Goal: Task Accomplishment & Management: Use online tool/utility

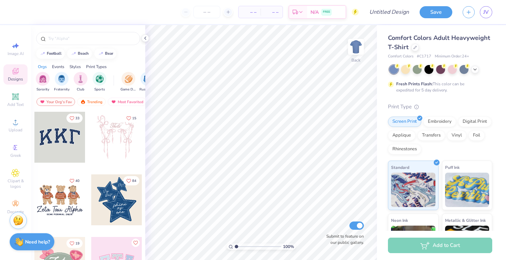
scroll to position [13, 0]
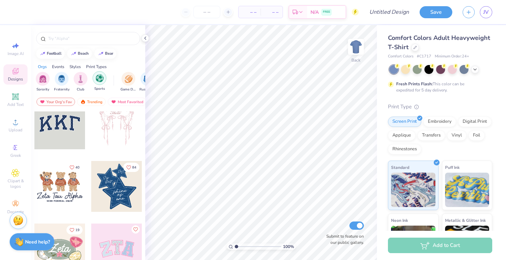
click at [95, 82] on div "filter for Sports" at bounding box center [100, 78] width 14 height 14
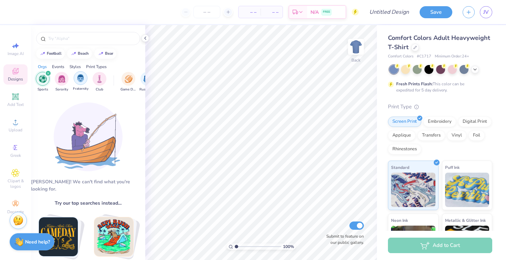
click at [83, 81] on img "filter for Fraternity" at bounding box center [81, 78] width 8 height 8
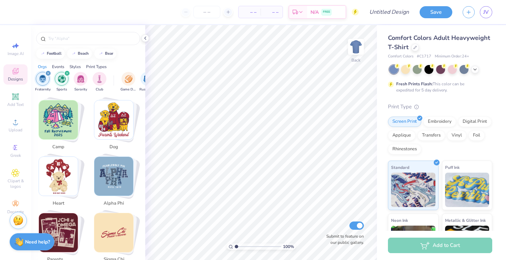
scroll to position [399, 0]
click at [59, 127] on img "Stack Card Button camp" at bounding box center [58, 119] width 39 height 39
click at [63, 108] on img "Stack Card Button camp" at bounding box center [58, 119] width 39 height 39
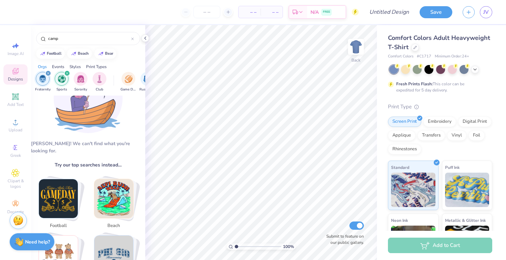
scroll to position [46, 0]
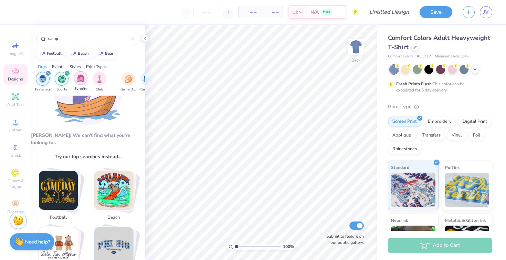
click at [83, 84] on div "filter for Sorority" at bounding box center [81, 78] width 14 height 14
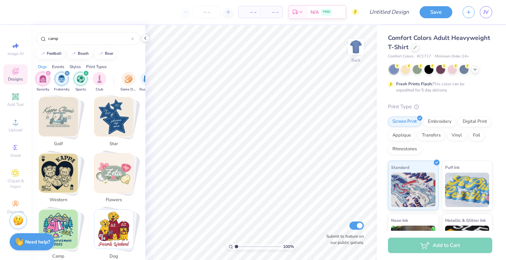
scroll to position [291, 0]
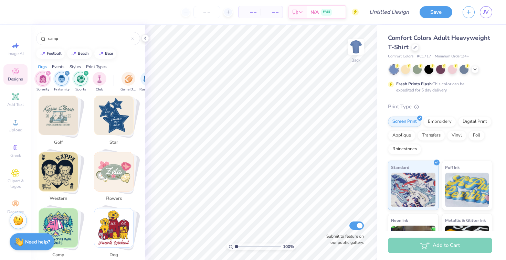
click at [62, 120] on img "Stack Card Button golf" at bounding box center [58, 115] width 39 height 39
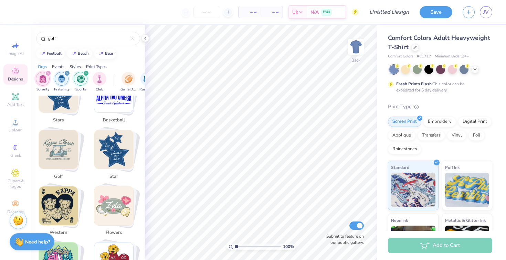
scroll to position [253, 0]
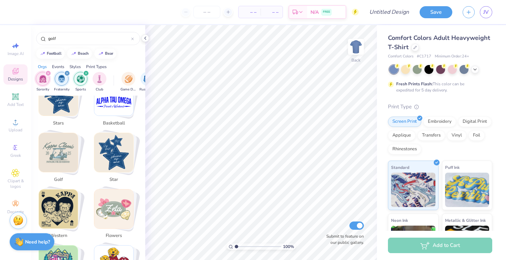
click at [61, 135] on img "Stack Card Button golf" at bounding box center [58, 152] width 39 height 39
click at [109, 148] on img "Stack Card Button star" at bounding box center [113, 152] width 39 height 39
type input "star"
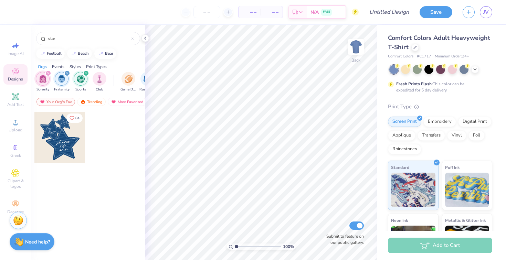
click at [79, 167] on div "84" at bounding box center [60, 143] width 52 height 62
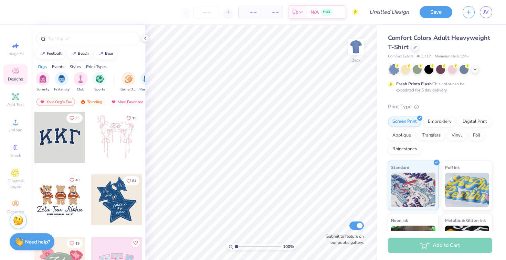
scroll to position [13, 0]
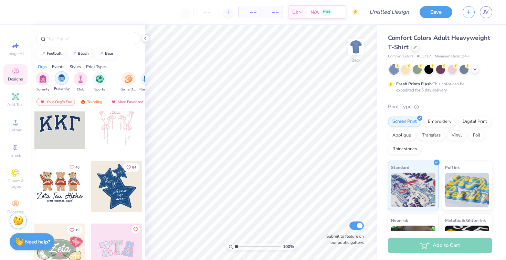
click at [64, 83] on div "filter for Fraternity" at bounding box center [62, 78] width 14 height 14
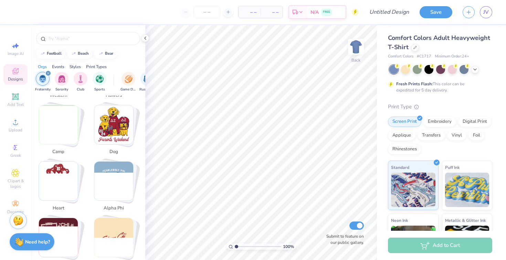
scroll to position [392, 0]
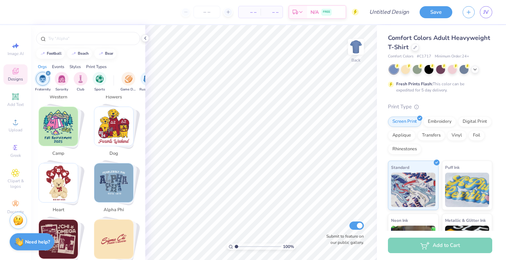
click at [121, 120] on img "Stack Card Button dog" at bounding box center [113, 126] width 39 height 39
click at [65, 116] on img "Stack Card Button camp" at bounding box center [58, 126] width 39 height 39
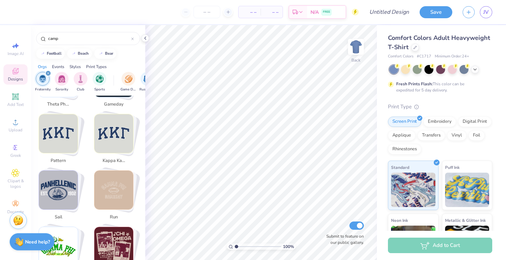
scroll to position [1130, 0]
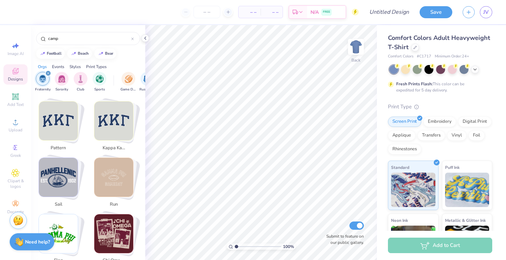
click at [115, 181] on img "Stack Card Button run" at bounding box center [113, 177] width 39 height 39
type input "run"
click at [115, 180] on img "Stack Card Button run" at bounding box center [113, 177] width 39 height 39
click at [259, 150] on div "– – Per Item – – Total Est. Delivery N/A FREE Design Title Save JV Image AI Des…" at bounding box center [253, 130] width 506 height 260
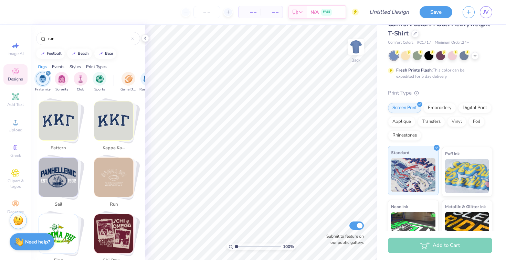
scroll to position [14, 0]
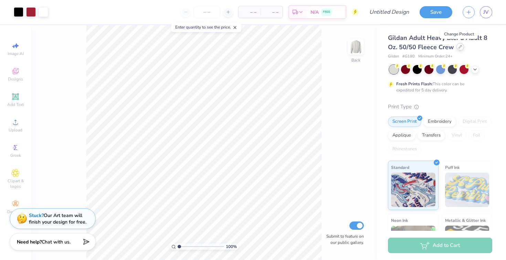
click at [457, 47] on div at bounding box center [461, 47] width 8 height 8
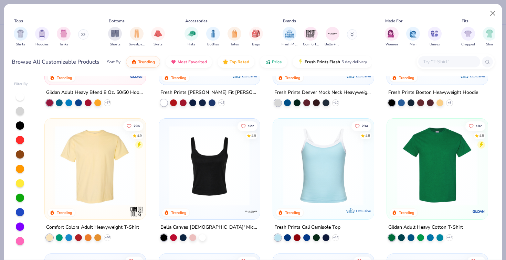
scroll to position [97, 0]
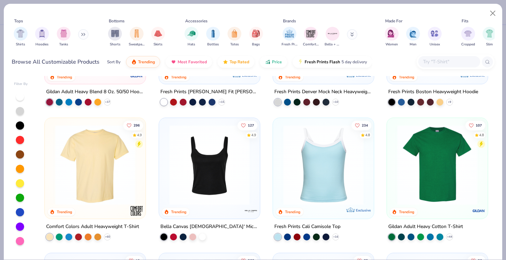
click at [430, 169] on img at bounding box center [437, 165] width 87 height 80
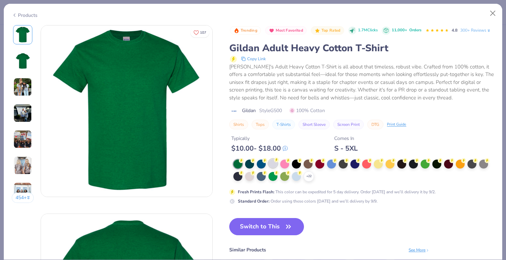
click at [273, 159] on div at bounding box center [273, 163] width 9 height 9
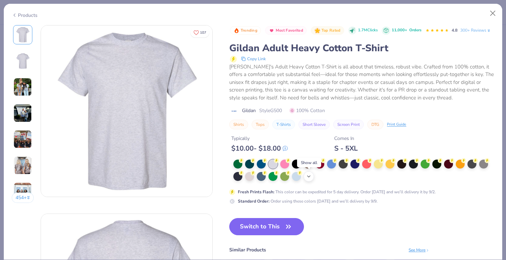
click at [307, 177] on icon at bounding box center [309, 177] width 6 height 6
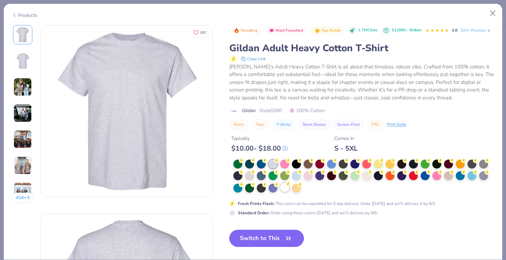
click at [285, 188] on div at bounding box center [284, 187] width 9 height 9
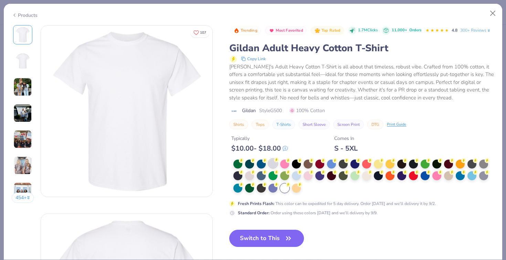
click at [279, 163] on div at bounding box center [363, 177] width 261 height 34
click at [273, 161] on div at bounding box center [273, 163] width 9 height 9
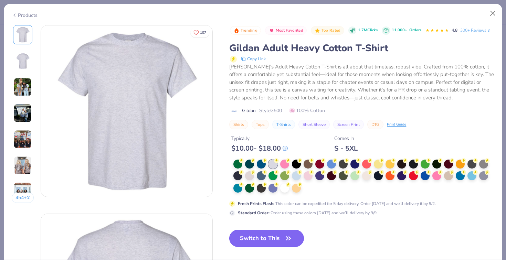
click at [279, 242] on button "Switch to This" at bounding box center [266, 238] width 75 height 17
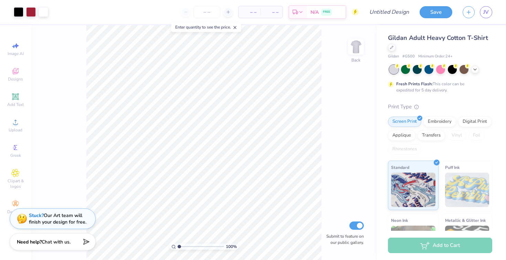
click at [322, 161] on div "100 % Back Submit to feature on our public gallery." at bounding box center [204, 142] width 346 height 235
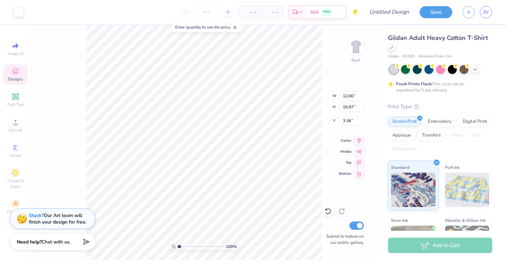
type input "4.21"
type input "2.00"
type input "6.60"
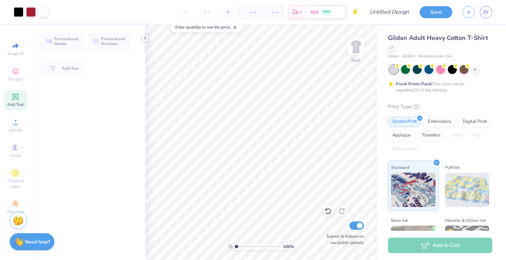
click at [144, 40] on icon at bounding box center [146, 38] width 6 height 6
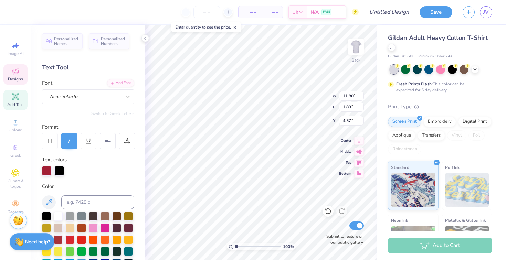
type input "11.80"
type input "1.83"
type input "4.57"
type textarea "i"
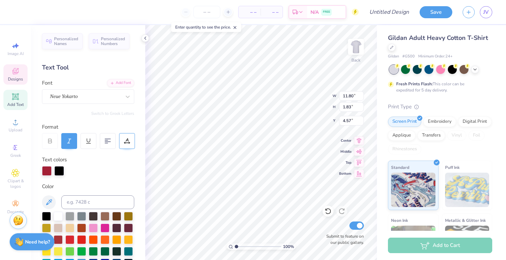
type textarea "Greek Week"
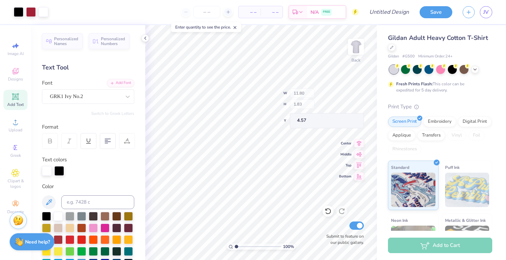
type input "3.07"
type input "1.76"
type input "10.27"
click at [432, 14] on button "Save" at bounding box center [436, 11] width 33 height 12
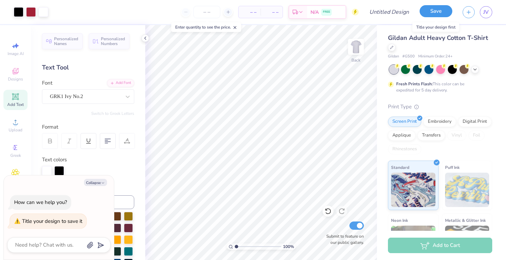
click at [430, 11] on button "Save" at bounding box center [436, 11] width 33 height 12
type textarea "x"
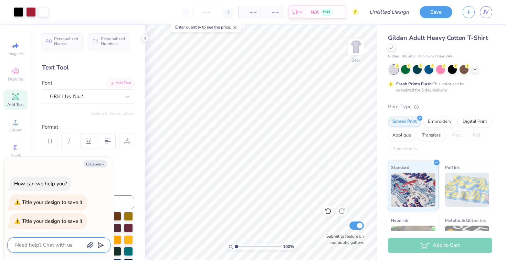
type textarea "G"
type textarea "x"
type textarea "Gr"
type textarea "x"
type textarea "Gre"
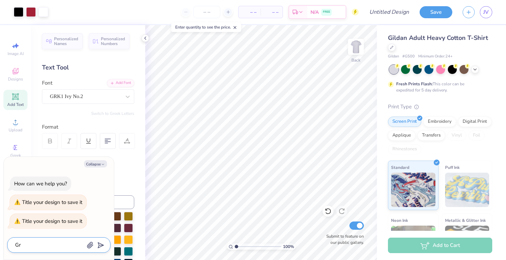
type textarea "x"
type textarea "Gree"
type textarea "x"
type textarea "Greek"
type textarea "x"
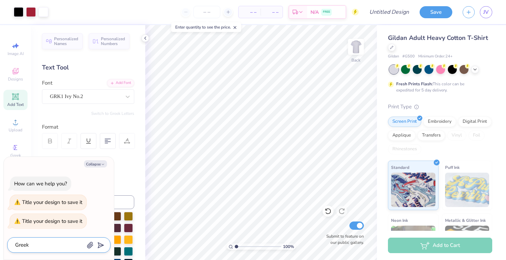
type textarea "Greek"
type textarea "x"
type textarea "Greek w"
type textarea "x"
type textarea "Greek we"
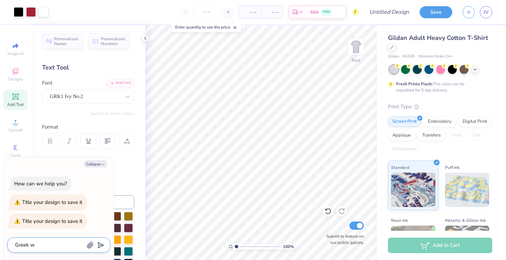
type textarea "x"
type textarea "Greek wee"
type textarea "x"
type textarea "Greek week"
type textarea "x"
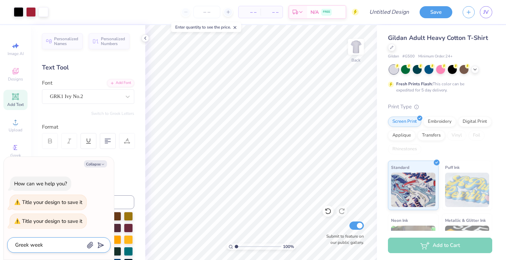
type textarea "Greek week"
type textarea "x"
type textarea "Greek week 1"
type textarea "x"
type textarea "Greek week 1"
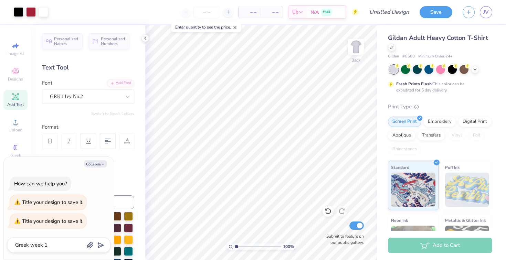
type input "Greek week 1"
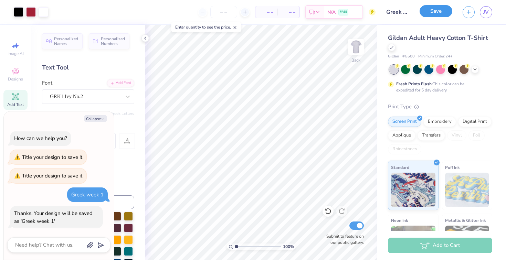
click at [434, 12] on button "Save" at bounding box center [436, 11] width 33 height 12
click at [147, 40] on icon at bounding box center [146, 38] width 6 height 6
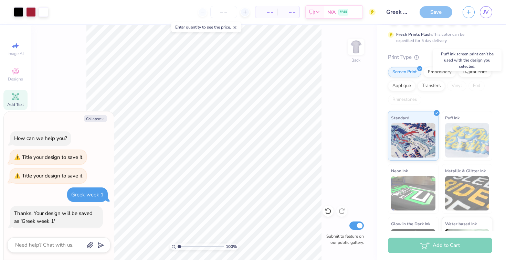
scroll to position [85, 0]
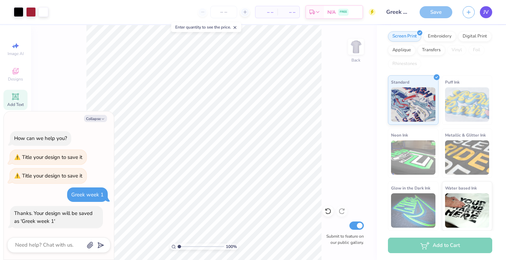
click at [488, 11] on span "JV" at bounding box center [486, 12] width 6 height 8
type textarea "x"
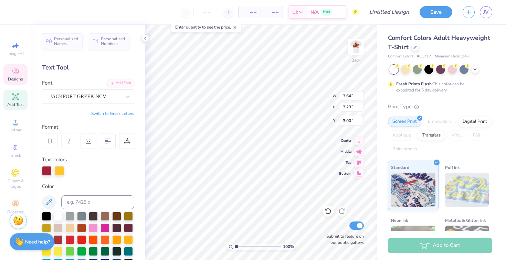
scroll to position [0, 0]
type textarea "Dz S"
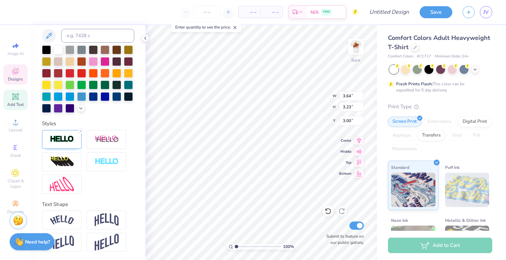
scroll to position [0, 0]
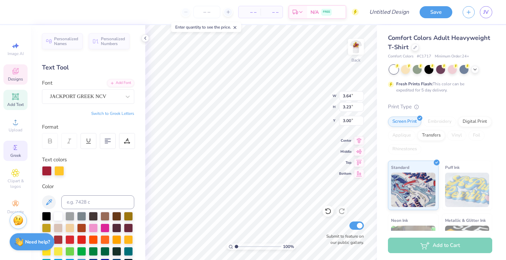
click at [15, 147] on icon at bounding box center [15, 147] width 3 height 5
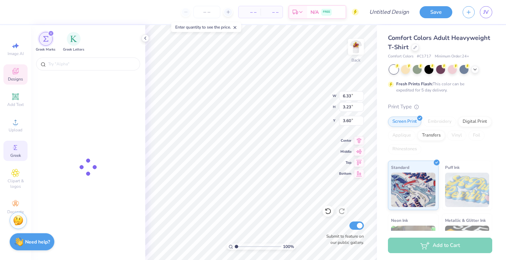
type input "6.33"
type input "3.60"
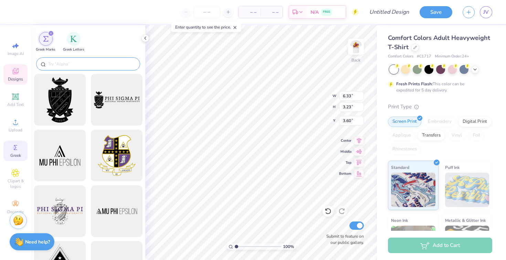
click at [84, 65] on input "text" at bounding box center [92, 64] width 88 height 7
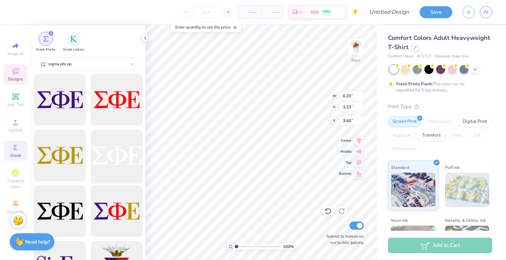
type input "sigma phi ep"
click at [117, 148] on div at bounding box center [116, 155] width 57 height 57
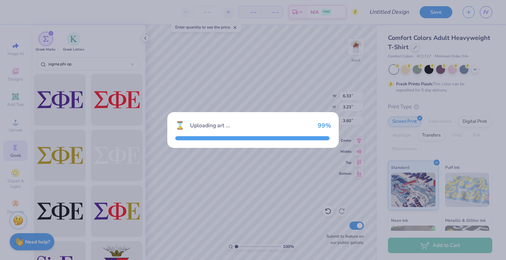
type input "14.17"
type input "5.20"
type input "3.00"
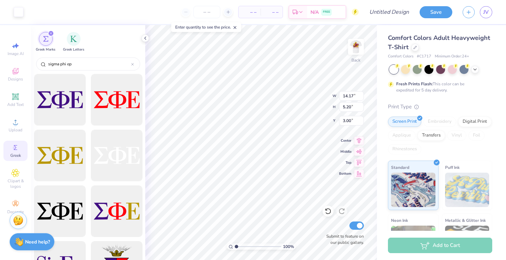
type input "10.15"
type input "6.33"
type input "3.23"
type input "3.60"
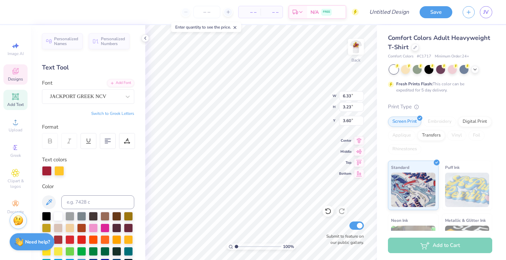
scroll to position [0, 0]
type textarea "Dz S"
type input "14.17"
type input "5.20"
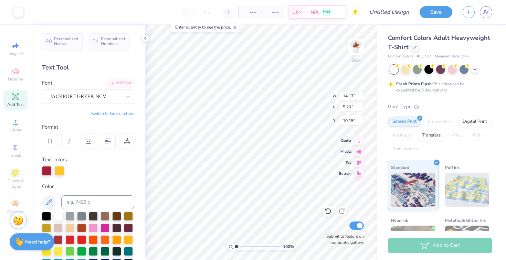
type input "10.16"
click at [239, 102] on li "Copy" at bounding box center [250, 103] width 54 height 13
type input "6.33"
type input "3.23"
type input "3.42"
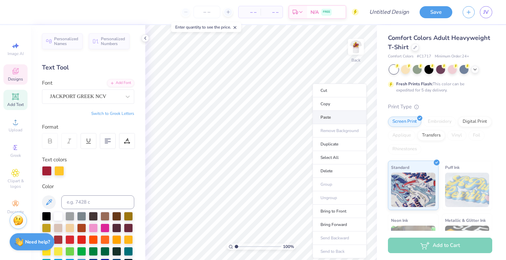
click at [324, 114] on li "Paste" at bounding box center [340, 117] width 54 height 13
type input "14.17"
type input "5.20"
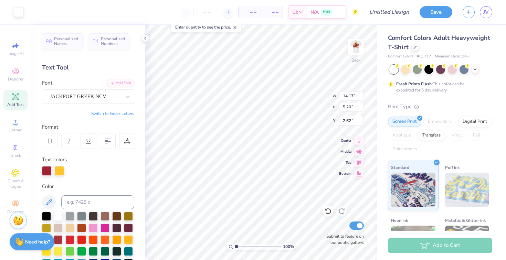
type input "6.94"
paste textarea "Leon Arredondo"
type textarea "Dz SLeon Arredondo"
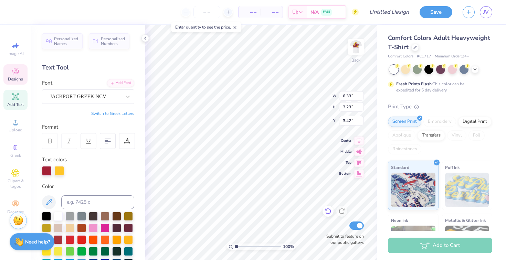
click at [324, 208] on div at bounding box center [328, 211] width 11 height 11
type input "14.17"
type input "5.20"
type input "6.94"
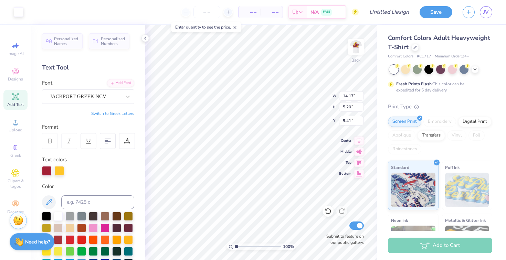
type input "9.41"
type input "2.52"
type input "3.00"
type textarea "Dz S"
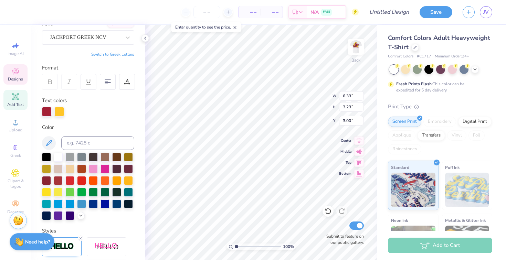
scroll to position [0, 0]
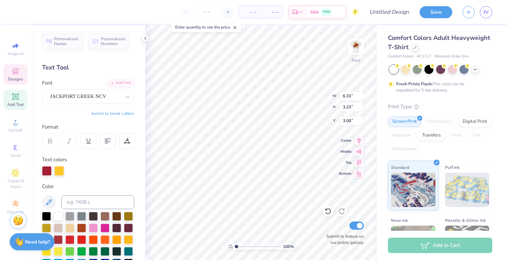
click at [113, 112] on button "Switch to Greek Letters" at bounding box center [112, 114] width 43 height 6
click at [113, 112] on button "Switch to Normal Letters" at bounding box center [111, 114] width 46 height 6
click at [113, 112] on button "Switch to Greek Letters" at bounding box center [112, 114] width 43 height 6
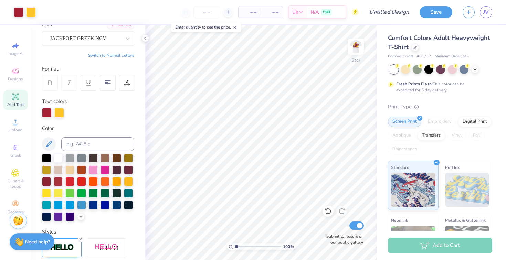
scroll to position [121, 0]
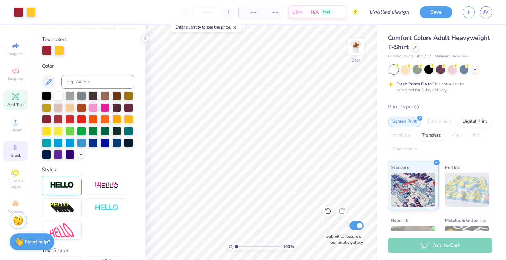
click at [12, 152] on div "Greek" at bounding box center [15, 151] width 24 height 20
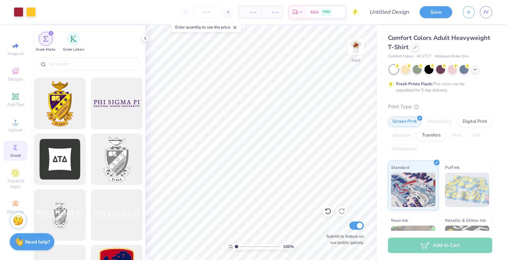
scroll to position [0, 0]
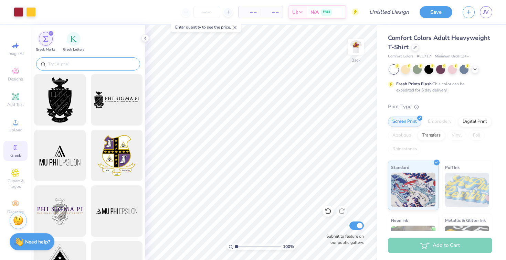
click at [74, 65] on input "text" at bounding box center [92, 64] width 88 height 7
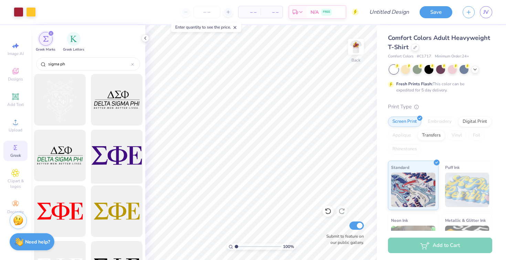
type input "sigma ph"
click at [126, 164] on div at bounding box center [116, 155] width 57 height 57
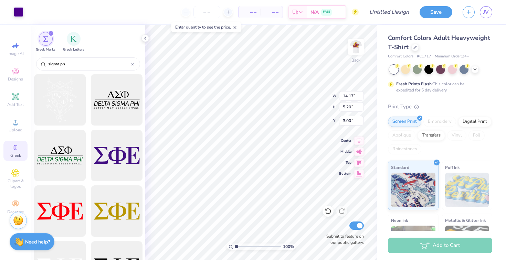
type input "10.76"
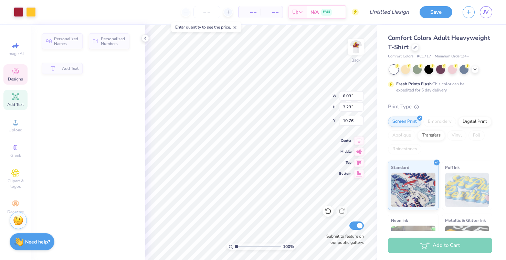
type input "6.03"
type input "3.23"
type input "3.00"
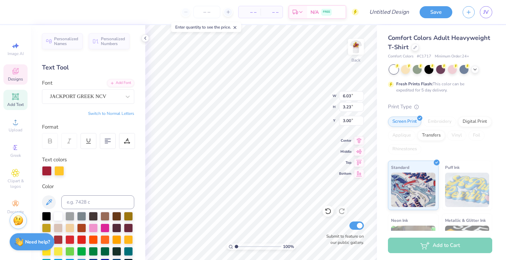
type input "14.17"
type input "5.20"
type input "10.76"
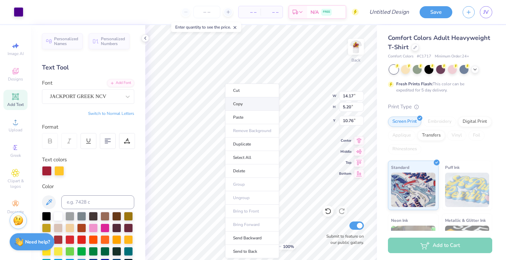
click at [243, 101] on li "Copy" at bounding box center [252, 103] width 54 height 13
type input "6.03"
type input "3.23"
type input "3.00"
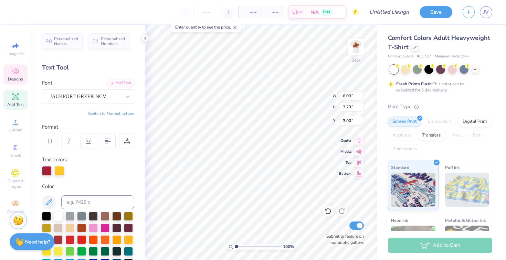
type input "14.17"
type input "5.20"
type input "10.76"
type input "10.78"
type textarea "Δζ ΣΦε"
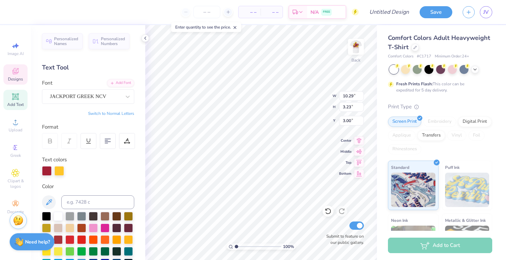
scroll to position [0, 0]
type textarea "Δζ & ΣΦε"
type input "4.72"
type input "1.15"
type input "5.08"
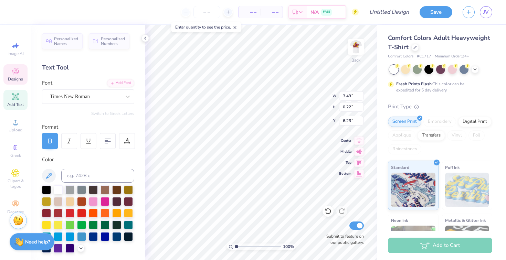
type textarea "P"
type textarea "Greek Day 2025"
type input "6.59"
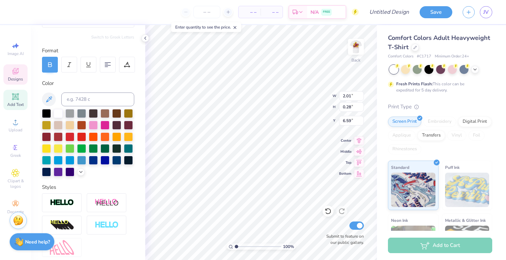
scroll to position [0, 0]
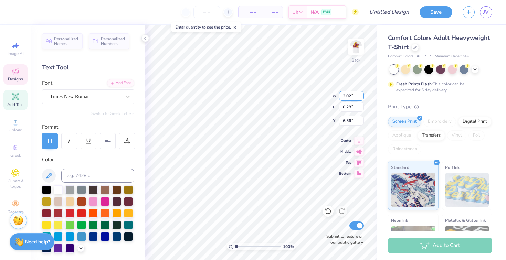
click at [361, 94] on input "2.02" at bounding box center [351, 96] width 25 height 10
click at [361, 94] on input "2.03" at bounding box center [351, 96] width 25 height 10
click at [361, 94] on input "2.04" at bounding box center [351, 96] width 25 height 10
click at [361, 94] on input "2.05" at bounding box center [351, 96] width 25 height 10
type input "2.06"
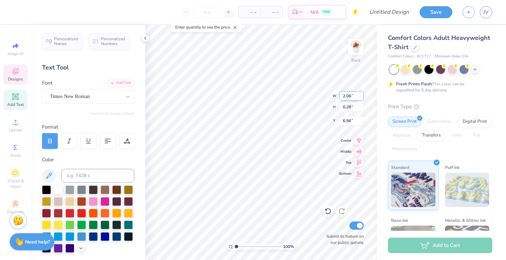
click at [361, 94] on input "2.06" at bounding box center [351, 96] width 25 height 10
click at [360, 105] on input "0.29" at bounding box center [351, 107] width 25 height 10
click at [360, 105] on input "0.3" at bounding box center [351, 107] width 25 height 10
type input "0.31"
click at [360, 105] on input "0.31" at bounding box center [351, 107] width 25 height 10
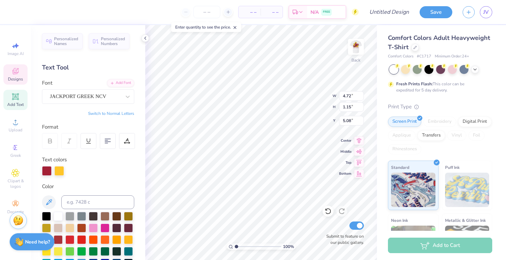
type input "5.14"
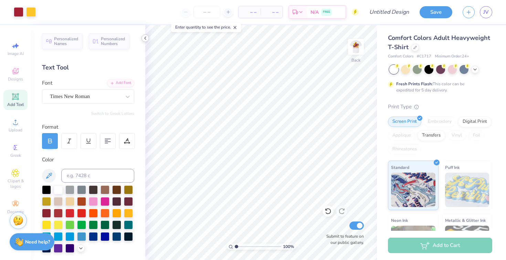
click at [146, 38] on icon at bounding box center [146, 38] width 6 height 6
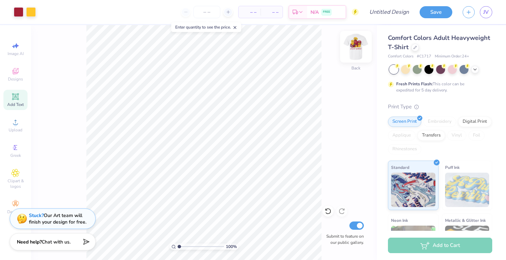
click at [356, 52] on img at bounding box center [356, 47] width 28 height 28
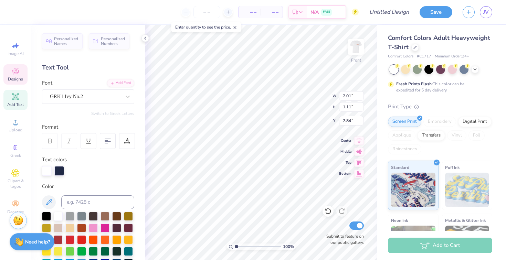
scroll to position [167, 0]
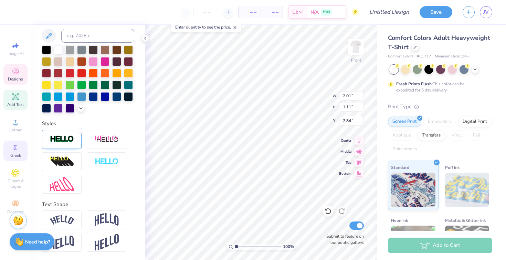
click at [13, 148] on circle at bounding box center [15, 148] width 4 height 4
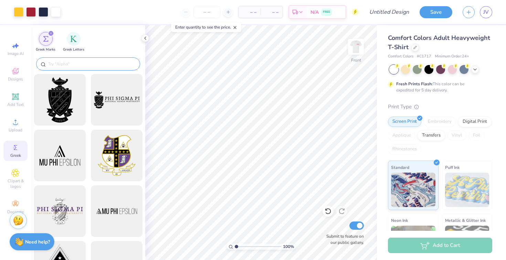
click at [99, 67] on div at bounding box center [88, 63] width 104 height 13
click at [75, 41] on img "filter for Greek Letters" at bounding box center [73, 38] width 7 height 7
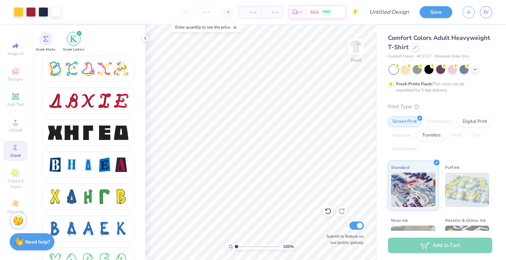
scroll to position [865, 0]
click at [328, 210] on icon at bounding box center [328, 211] width 7 height 7
click at [329, 211] on icon at bounding box center [328, 211] width 7 height 7
click at [330, 210] on icon at bounding box center [328, 212] width 6 height 6
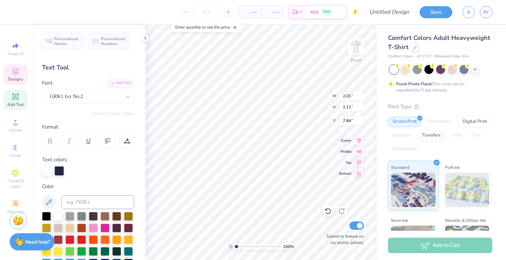
paste textarea
type textarea "j"
paste textarea
type textarea "s"
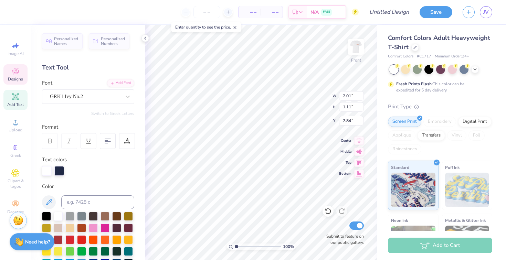
type input "4.50"
type input "8.66"
type input "5.56"
click at [327, 211] on icon at bounding box center [328, 211] width 7 height 7
type input "7.83"
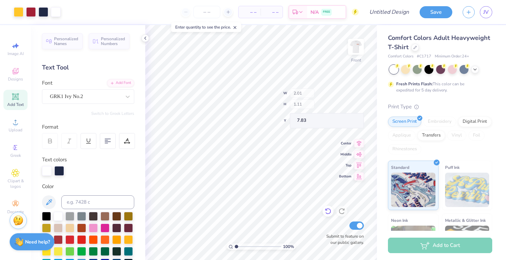
click at [328, 214] on icon at bounding box center [328, 212] width 6 height 6
click at [327, 211] on icon at bounding box center [328, 211] width 7 height 7
click at [355, 50] on img at bounding box center [356, 47] width 28 height 28
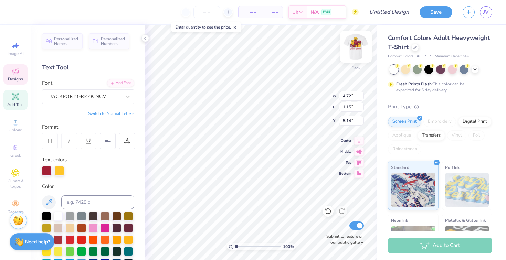
click at [358, 46] on img at bounding box center [356, 47] width 28 height 28
click at [328, 212] on icon at bounding box center [328, 211] width 7 height 7
type input "5.56"
click at [328, 212] on icon at bounding box center [328, 211] width 7 height 7
type input "1.62"
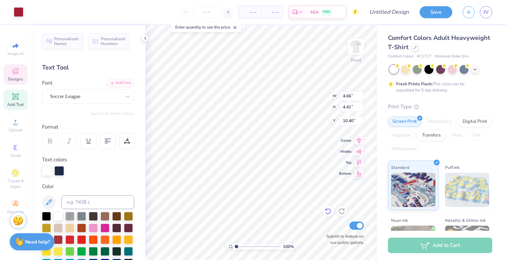
type input "1.22"
type input "13.14"
type textarea "25"
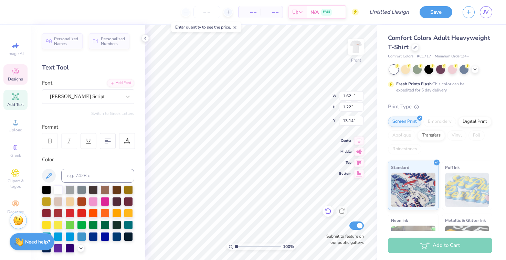
type input "12.45"
type input "2.03"
type input "15.12"
type textarea "g"
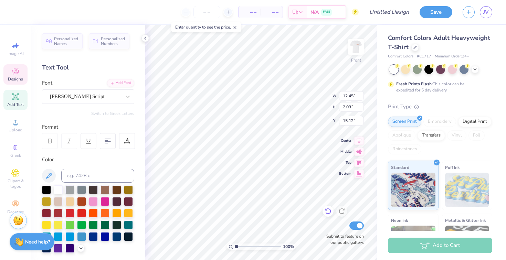
type textarea "Greek Day"
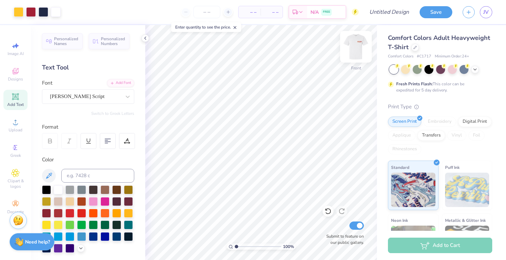
click at [354, 59] on img at bounding box center [356, 47] width 28 height 28
click at [359, 51] on img at bounding box center [356, 47] width 28 height 28
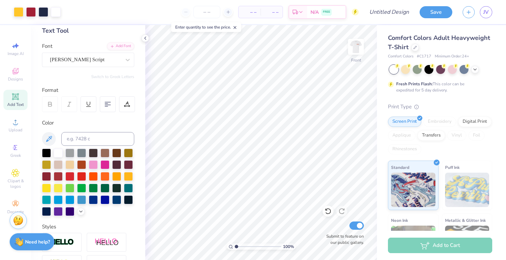
scroll to position [0, 0]
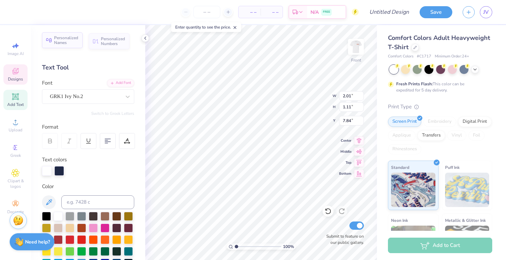
click at [71, 44] on span "Personalized Names" at bounding box center [66, 40] width 24 height 10
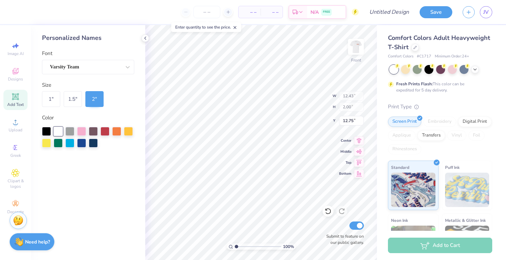
type input "12.43"
type input "2.00"
type input "12.75"
click at [18, 148] on icon at bounding box center [15, 148] width 8 height 8
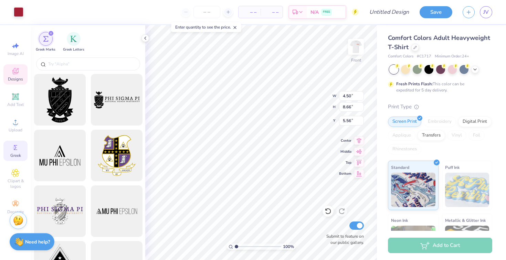
type input "5.70"
type input "2.01"
type input "1.11"
type input "7.84"
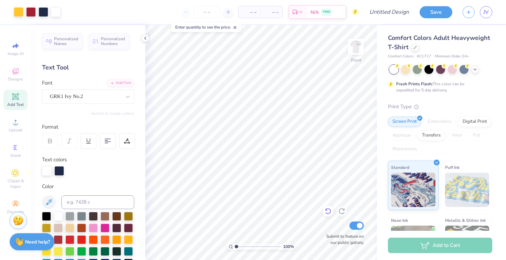
click at [328, 209] on icon at bounding box center [328, 211] width 7 height 7
click at [339, 211] on icon at bounding box center [342, 212] width 6 height 6
click at [146, 37] on polyline at bounding box center [145, 38] width 1 height 3
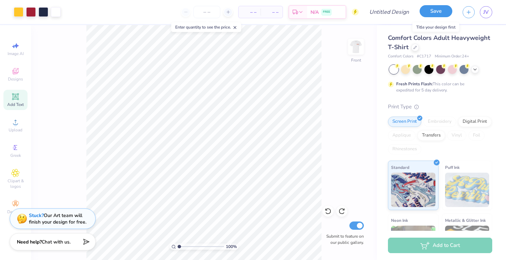
click at [446, 9] on button "Save" at bounding box center [436, 11] width 33 height 12
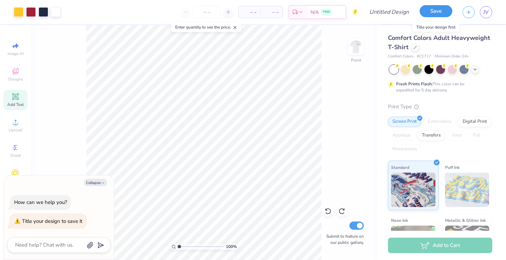
click at [437, 15] on button "Save" at bounding box center [436, 11] width 33 height 12
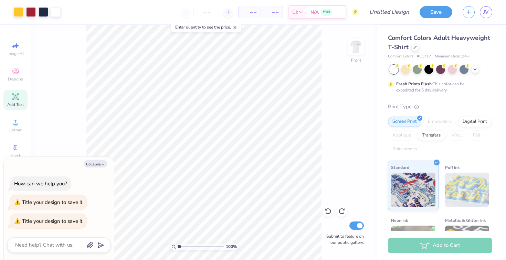
type textarea "x"
type textarea "g"
type textarea "x"
type textarea "gr"
type textarea "x"
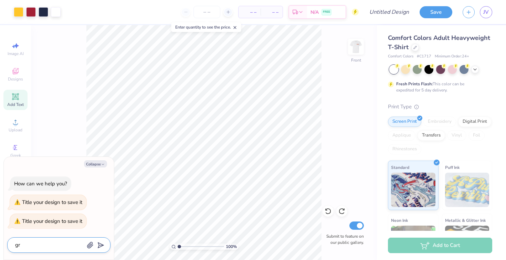
type textarea "gre"
type textarea "x"
type textarea "gree"
type textarea "x"
type textarea "greek"
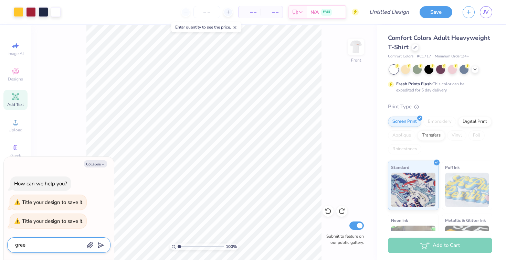
type textarea "x"
type textarea "greek"
type textarea "x"
type textarea "greek d"
type textarea "x"
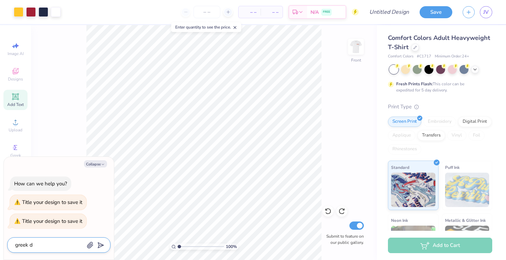
type textarea "greek da"
type textarea "x"
type textarea "greek day"
type textarea "x"
type textarea "greek day"
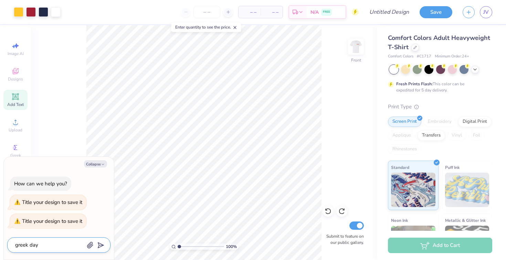
type textarea "x"
type textarea "greek day 2"
type textarea "x"
type textarea "greek day 2"
type textarea "x"
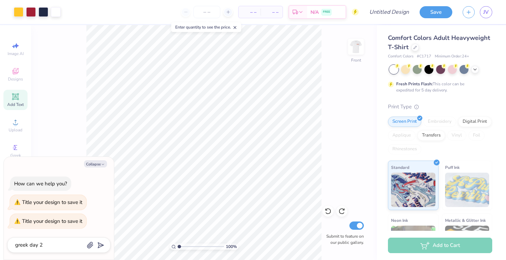
click at [103, 243] on div "greek day 2" at bounding box center [58, 245] width 103 height 15
click at [103, 243] on button "submit" at bounding box center [100, 245] width 8 height 8
type input "greek day 2"
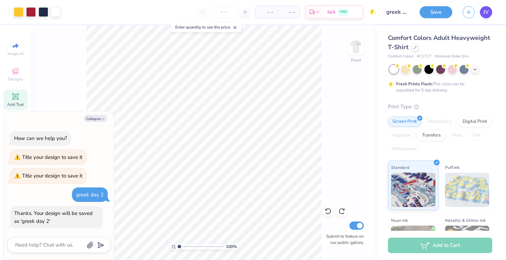
click at [431, 9] on button "Save" at bounding box center [436, 12] width 33 height 12
click at [485, 14] on span "JV" at bounding box center [486, 12] width 6 height 8
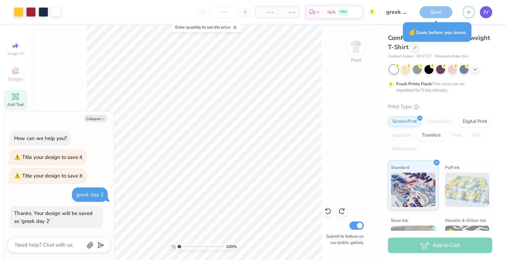
click at [487, 8] on span "JV" at bounding box center [486, 12] width 6 height 8
click at [439, 10] on div "Save" at bounding box center [436, 12] width 33 height 12
click at [482, 18] on div "JV" at bounding box center [486, 12] width 12 height 12
click at [354, 55] on img at bounding box center [356, 47] width 28 height 28
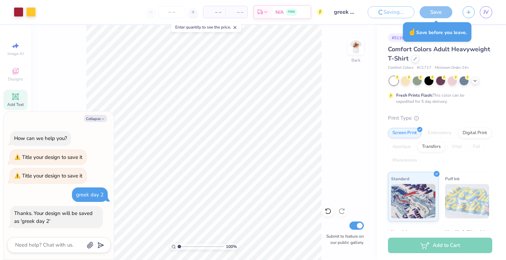
click at [354, 54] on img at bounding box center [356, 47] width 14 height 14
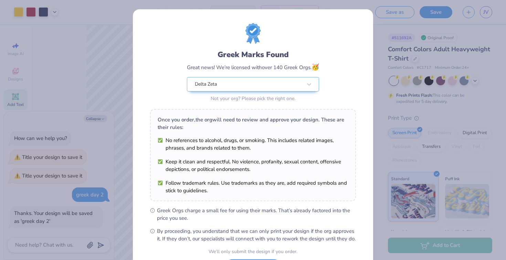
click at [399, 84] on div "Greek Marks Found Great news! We’re licensed with over 140 Greek Orgs. 🥳 Delta …" at bounding box center [253, 130] width 506 height 260
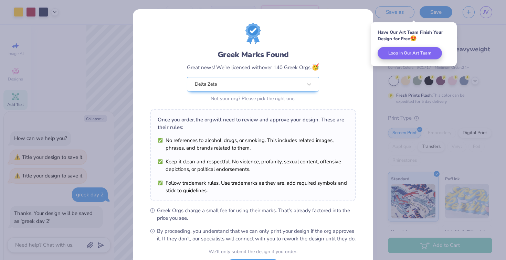
scroll to position [62, 0]
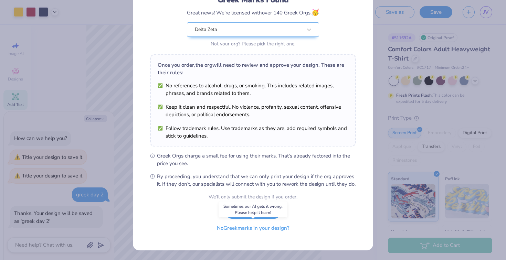
click at [271, 229] on button "No Greek marks in your design?" at bounding box center [253, 228] width 84 height 14
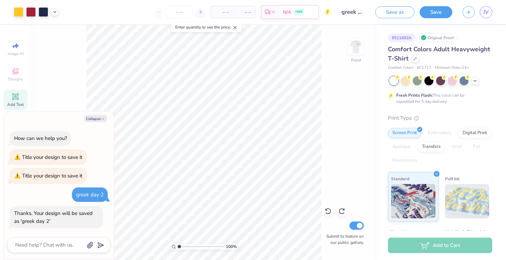
scroll to position [0, 0]
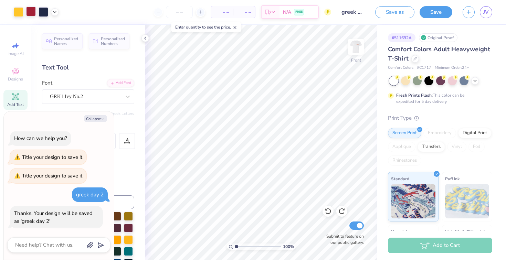
click at [35, 12] on div at bounding box center [31, 12] width 10 height 10
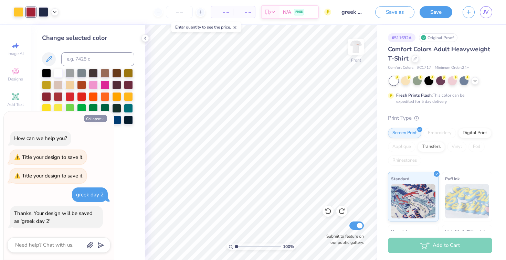
click at [95, 119] on button "Collapse" at bounding box center [95, 118] width 23 height 7
type textarea "x"
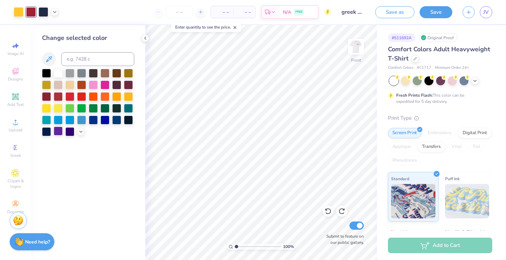
click at [59, 130] on div at bounding box center [58, 131] width 9 height 9
click at [60, 72] on div at bounding box center [58, 72] width 9 height 9
click at [46, 73] on div at bounding box center [46, 72] width 9 height 9
click at [70, 97] on div at bounding box center [69, 96] width 9 height 9
click at [80, 99] on div at bounding box center [81, 96] width 9 height 9
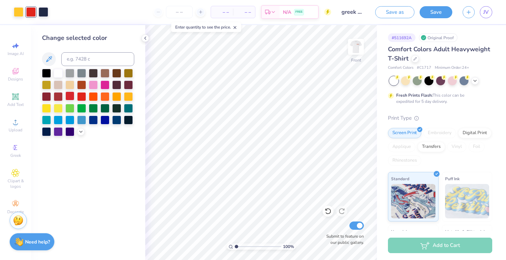
click at [71, 96] on div at bounding box center [69, 96] width 9 height 9
click at [48, 94] on div at bounding box center [46, 96] width 9 height 9
click at [56, 96] on div at bounding box center [58, 96] width 9 height 9
click at [330, 210] on icon at bounding box center [328, 212] width 6 height 6
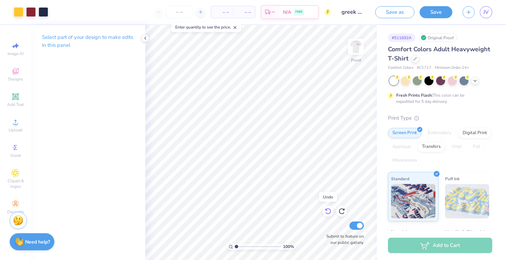
click at [330, 210] on icon at bounding box center [328, 212] width 6 height 6
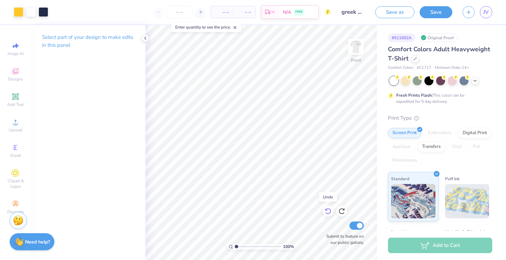
click at [330, 210] on icon at bounding box center [328, 212] width 6 height 6
click at [342, 211] on icon at bounding box center [341, 211] width 7 height 7
click at [55, 11] on icon at bounding box center [55, 12] width 6 height 6
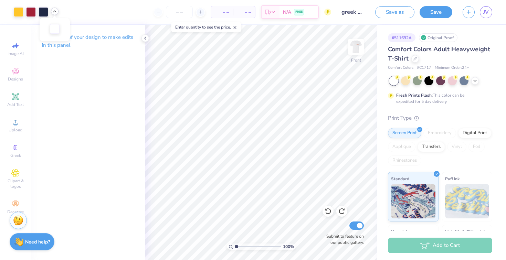
click at [54, 28] on div at bounding box center [55, 29] width 10 height 10
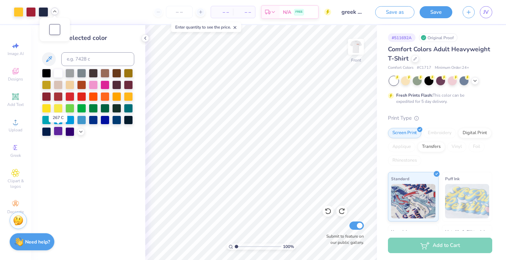
click at [59, 132] on div at bounding box center [58, 131] width 9 height 9
click at [58, 74] on div at bounding box center [58, 72] width 9 height 9
click at [54, 10] on icon at bounding box center [55, 12] width 6 height 6
click at [477, 82] on icon at bounding box center [475, 80] width 6 height 6
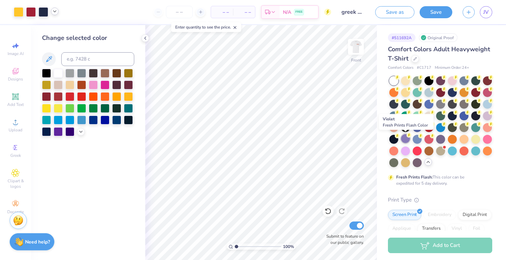
click at [409, 138] on div at bounding box center [405, 138] width 9 height 9
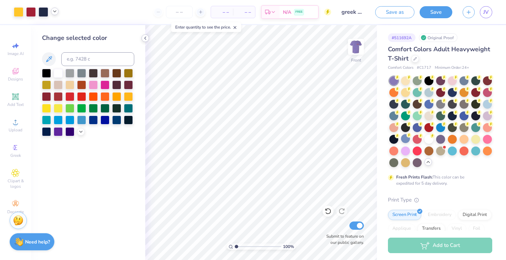
click at [145, 40] on icon at bounding box center [146, 38] width 6 height 6
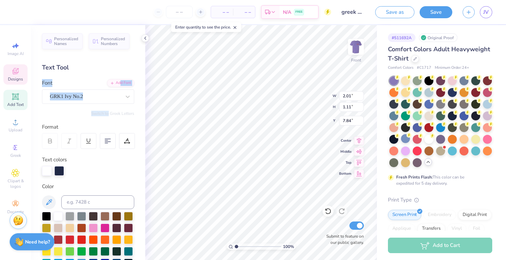
click at [107, 115] on div "Personalized Names Personalized Numbers Text Tool Add Font Font GRK1 Ivy No.2 S…" at bounding box center [88, 142] width 114 height 235
type input "2.01"
type input "1.11"
type input "7.84"
click at [111, 108] on div "Personalized Names Personalized Numbers Text Tool Add Font Font GRK1 Ivy No.2 S…" at bounding box center [88, 142] width 114 height 235
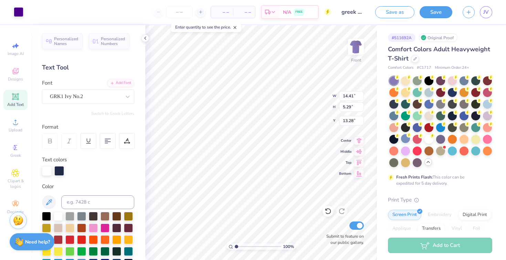
type input "14.41"
type input "5.29"
type input "13.28"
click at [328, 211] on icon at bounding box center [328, 211] width 7 height 7
click at [328, 212] on icon at bounding box center [328, 211] width 7 height 7
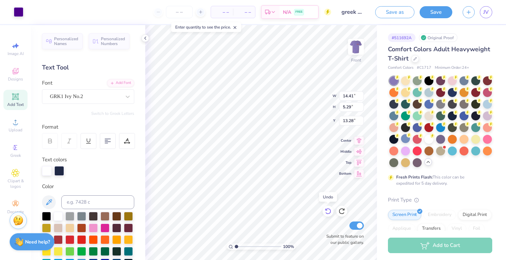
type input "14.41"
type input "5.29"
type input "13.28"
click at [327, 211] on icon at bounding box center [328, 211] width 7 height 7
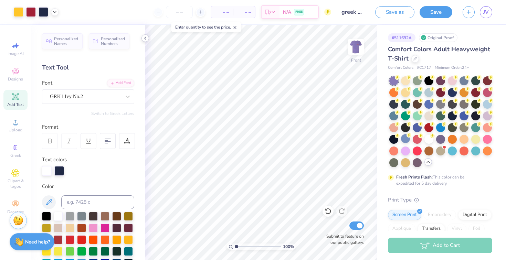
click at [146, 40] on icon at bounding box center [146, 38] width 6 height 6
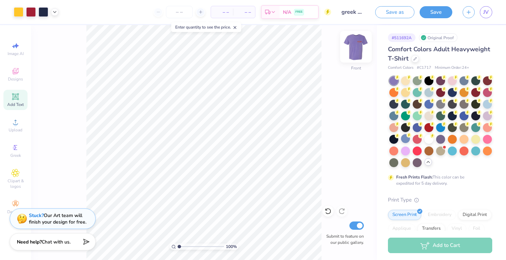
click at [358, 44] on img at bounding box center [356, 47] width 28 height 28
click at [356, 54] on img at bounding box center [356, 47] width 28 height 28
click at [449, 15] on button "Save" at bounding box center [436, 11] width 33 height 12
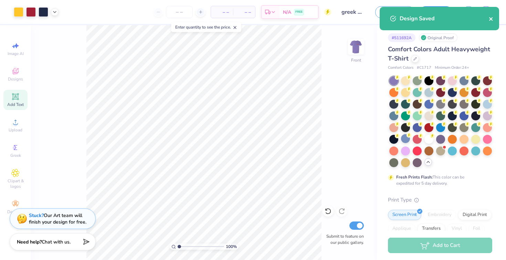
click at [492, 16] on icon "close" at bounding box center [491, 19] width 5 height 6
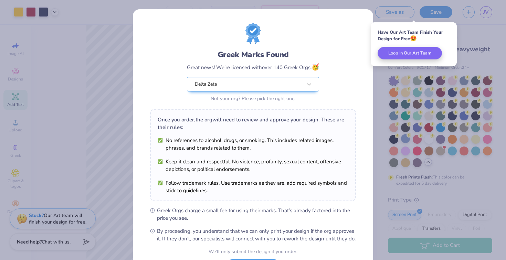
click at [378, 102] on div "Greek Marks Found Great news! We’re licensed with over 140 Greek Orgs. 🥳 Delta …" at bounding box center [253, 130] width 506 height 260
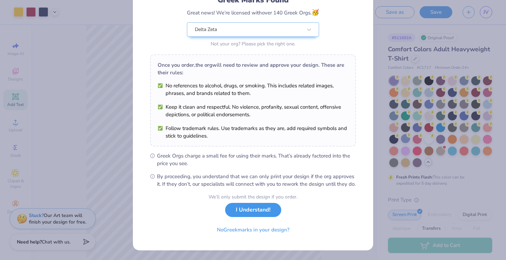
click at [254, 212] on button "I Understand!" at bounding box center [253, 210] width 56 height 14
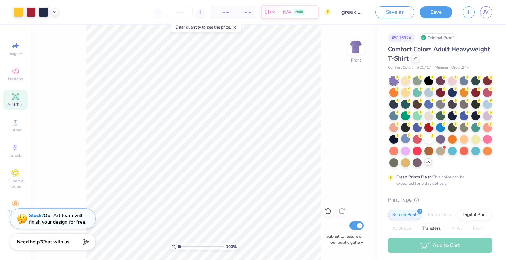
scroll to position [0, 0]
click at [487, 13] on span "JV" at bounding box center [486, 12] width 6 height 8
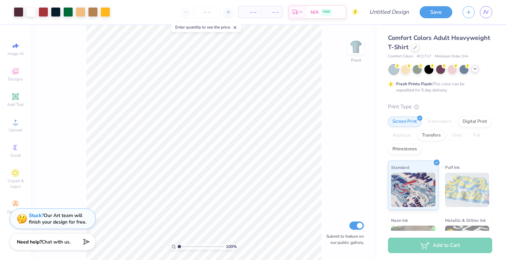
click at [473, 71] on icon at bounding box center [475, 69] width 6 height 6
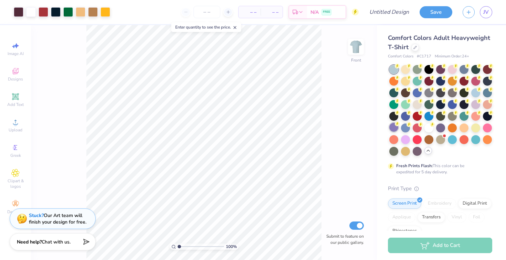
click at [395, 127] on div at bounding box center [393, 127] width 9 height 9
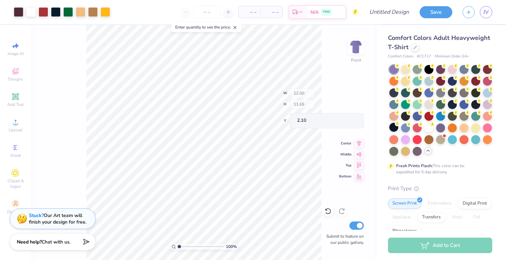
type input "2.10"
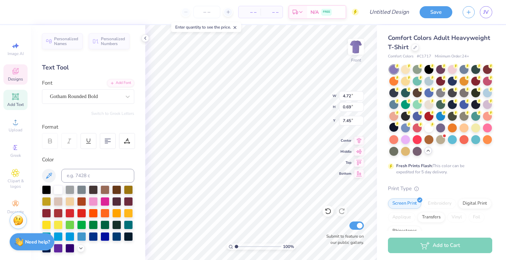
type input "7.45"
type textarea "C"
type textarea "DZ X SIGEP"
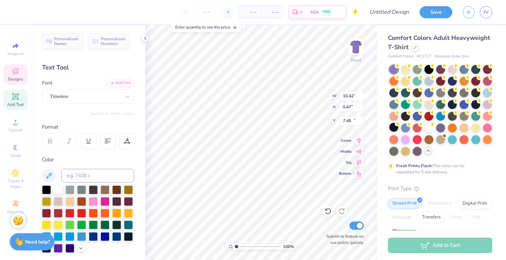
type input "10.42"
type input "0.47"
type input "12.49"
type textarea "w"
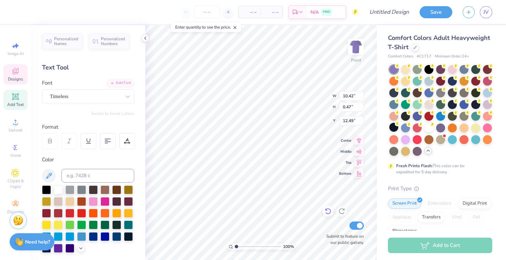
type textarea "West"
click at [330, 209] on icon at bounding box center [328, 212] width 6 height 6
type textarea "M"
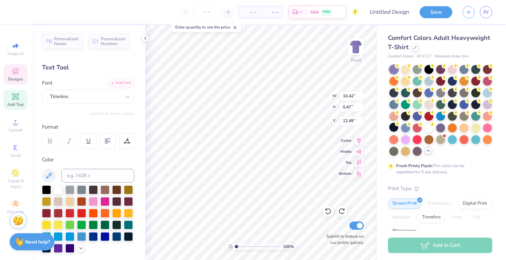
type textarea "W E S T C H E S T E R, P A"
type textarea "2"
type textarea "F"
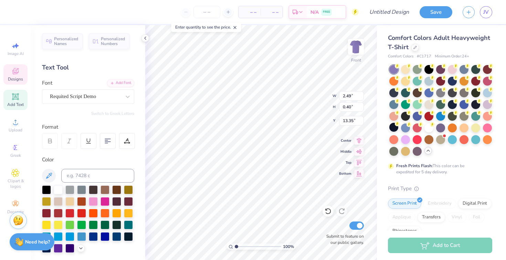
type textarea "FALL 2025"
type textarea "F"
type textarea "G"
type textarea "Greek Day"
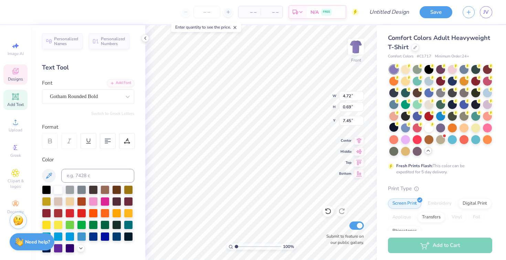
scroll to position [0, 0]
type input "8.79"
type input "3.30"
type input "5.91"
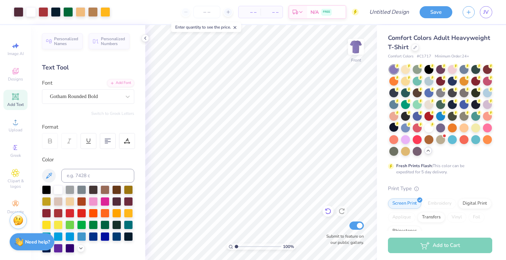
click at [329, 212] on icon at bounding box center [328, 211] width 7 height 7
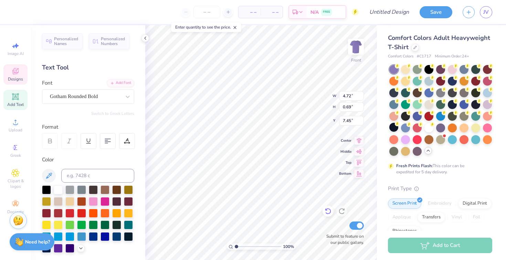
type textarea "DZ x SIGEP"
type input "2.60"
type input "1.11"
type input "8.80"
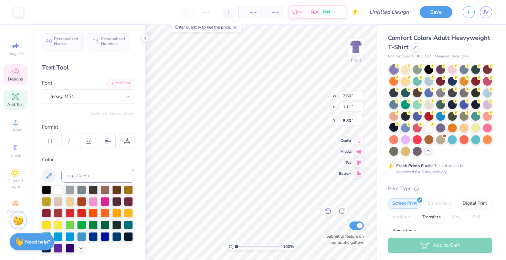
type input "2.60"
type input "1.11"
type input "8.80"
type input "1.17"
type input "0.55"
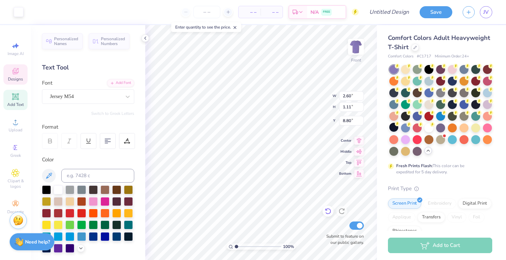
type input "9.07"
type textarea "2025"
type input "0.75"
type input "1.24"
type input "3.82"
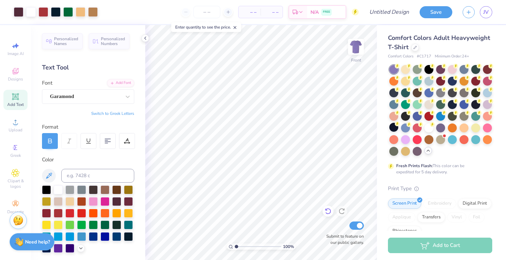
click at [328, 208] on icon at bounding box center [328, 211] width 7 height 7
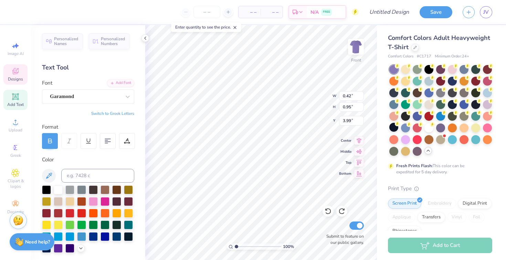
scroll to position [6, 0]
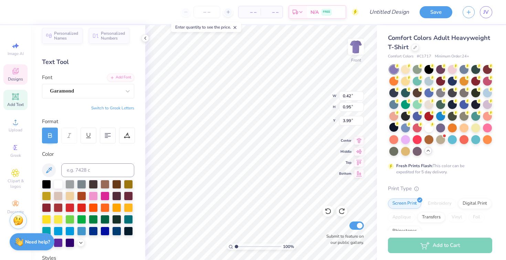
type textarea "SFE"
click at [121, 106] on button "Switch to Greek Letters" at bounding box center [112, 108] width 43 height 6
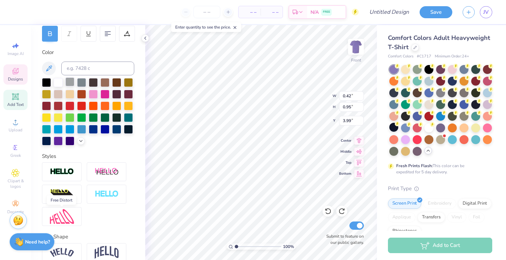
scroll to position [88, 0]
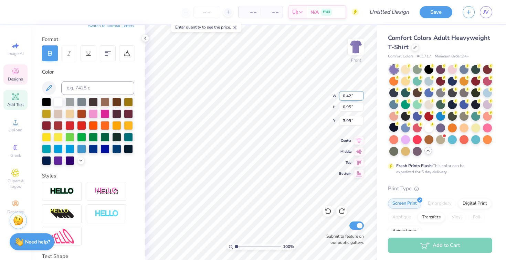
click at [361, 98] on input "0.41" at bounding box center [351, 96] width 25 height 10
click at [361, 98] on input "0.4" at bounding box center [351, 96] width 25 height 10
click at [361, 98] on input "0.39" at bounding box center [351, 96] width 25 height 10
type input "0.38"
type input "1.41"
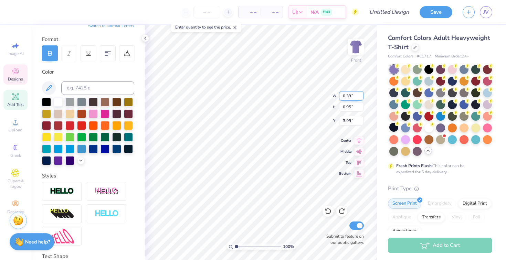
type input "3.76"
type input "0.38"
click at [361, 98] on input "0.38" at bounding box center [351, 96] width 25 height 10
click at [362, 109] on input "1.4" at bounding box center [351, 107] width 25 height 10
type input "1.39"
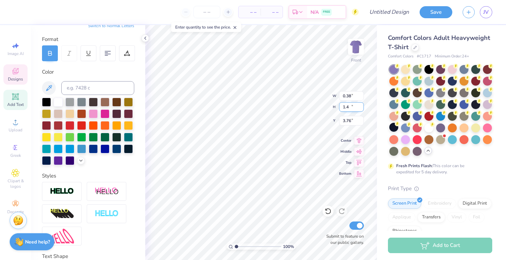
click at [362, 109] on input "1.39" at bounding box center [351, 107] width 25 height 10
type input "3.82"
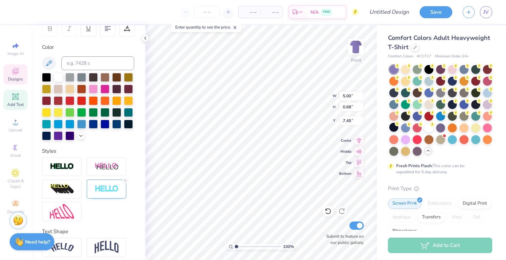
scroll to position [140, 0]
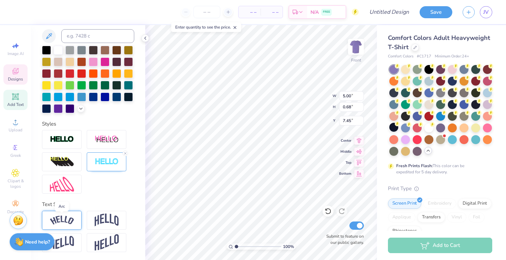
click at [73, 219] on img at bounding box center [62, 220] width 24 height 9
type input "5.76"
type input "1.37"
type input "7.10"
click at [81, 211] on icon at bounding box center [81, 212] width 4 height 4
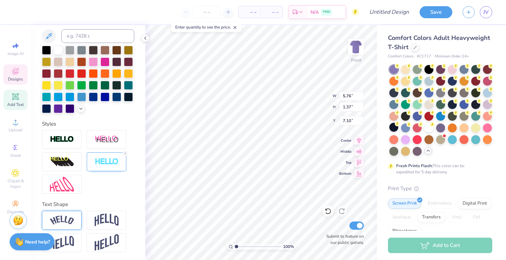
type input "5.00"
type input "0.68"
type input "7.45"
click at [71, 138] on img at bounding box center [62, 140] width 24 height 8
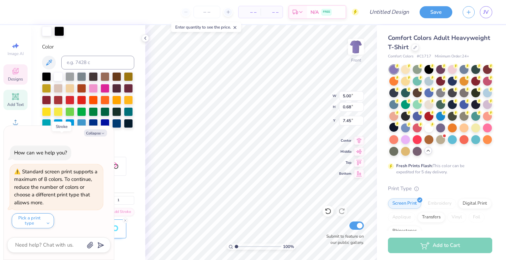
scroll to position [167, 0]
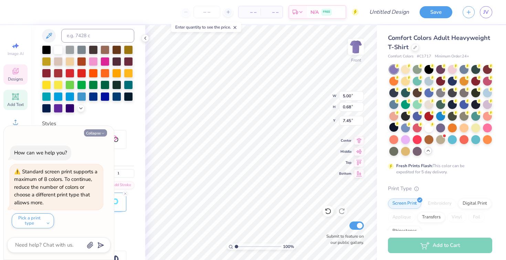
click at [93, 131] on button "Collapse" at bounding box center [95, 132] width 23 height 7
type textarea "x"
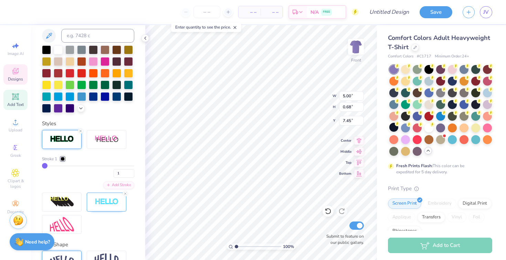
type input "2"
type input "3"
type input "4"
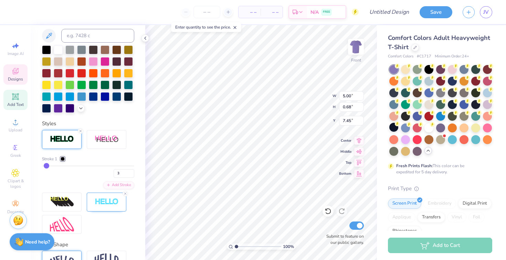
type input "4"
type input "6"
type input "8"
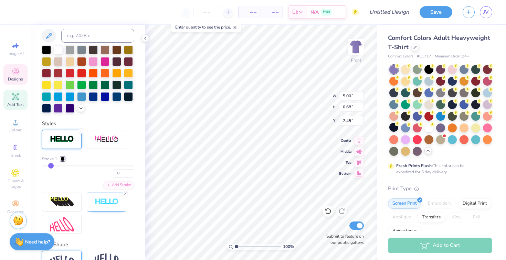
type input "11"
type input "15"
type input "19"
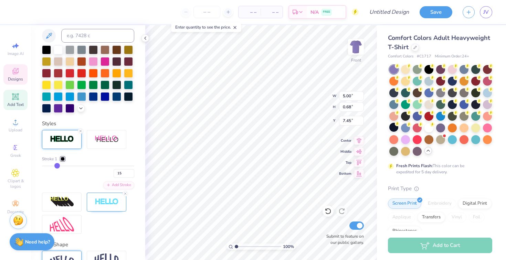
type input "19"
type input "24"
type input "31"
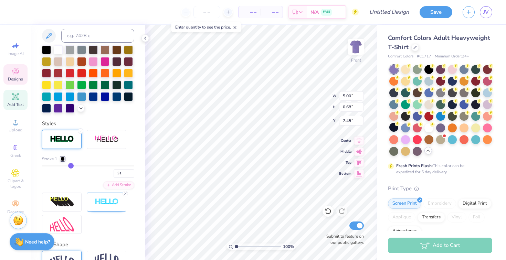
type input "37"
type input "43"
type input "48"
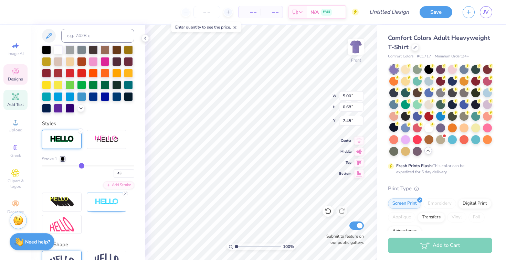
type input "48"
type input "53"
type input "57"
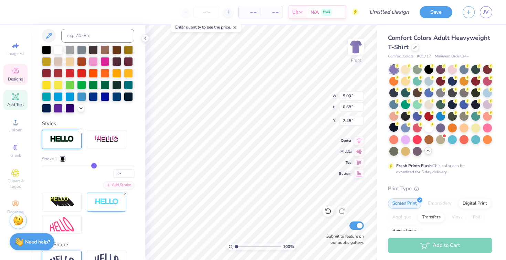
type input "63"
type input "65"
type input "72"
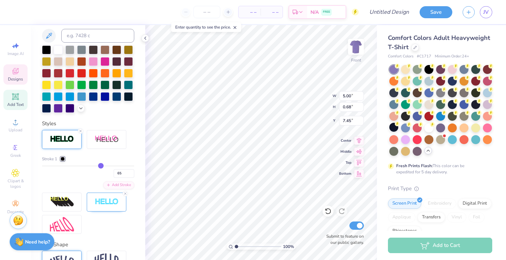
type input "72"
type input "75"
type input "79"
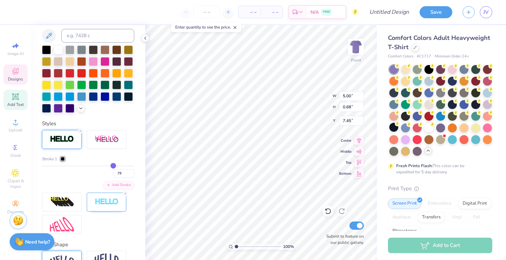
type input "82"
type input "84"
type input "87"
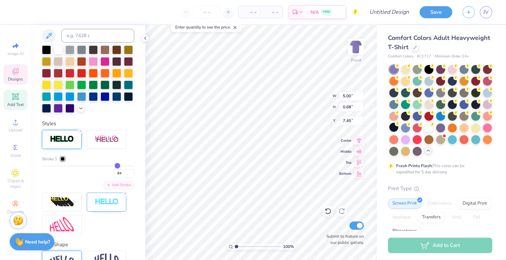
type input "87"
type input "88"
type input "90"
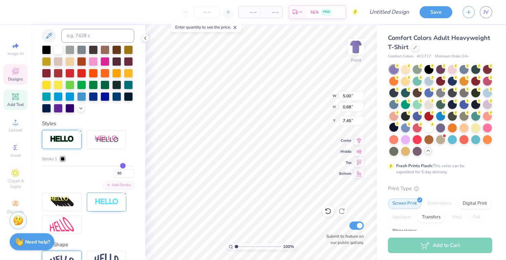
type input "91"
type input "92"
type input "93"
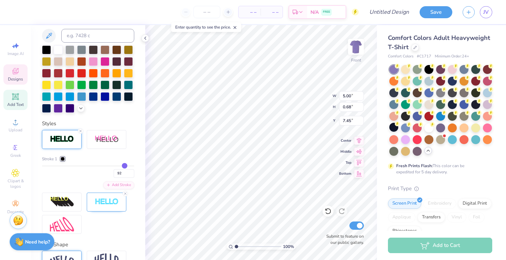
type input "93"
type input "94"
type input "95"
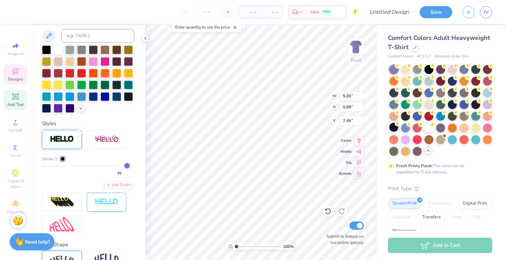
type input "6.07"
type input "1.75"
type input "6.91"
drag, startPoint x: 45, startPoint y: 165, endPoint x: 40, endPoint y: 158, distance: 8.5
click at [81, 131] on icon at bounding box center [81, 131] width 4 height 4
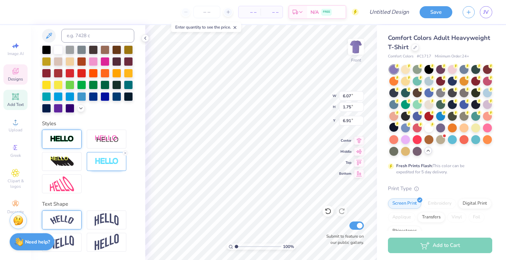
type input "5.00"
type input "0.68"
type input "7.45"
click at [125, 154] on line at bounding box center [125, 154] width 2 height 2
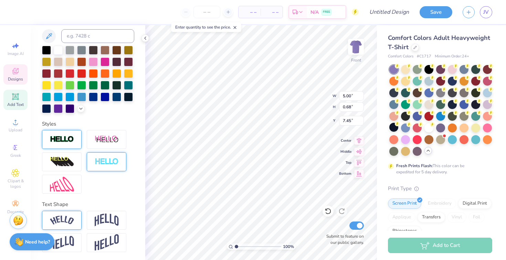
type input "4.96"
type input "0.64"
type input "7.47"
click at [108, 184] on div at bounding box center [88, 162] width 92 height 64
click at [64, 161] on img at bounding box center [62, 162] width 24 height 11
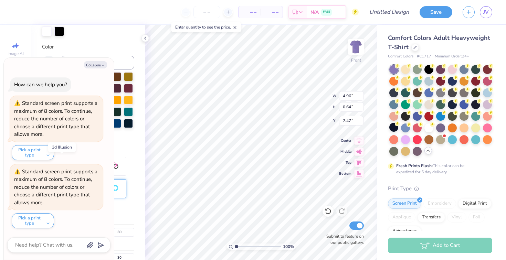
type input "6.45"
type input "0.83"
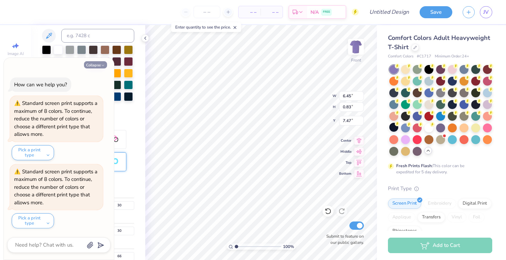
click at [96, 65] on button "Collapse" at bounding box center [95, 64] width 23 height 7
type textarea "x"
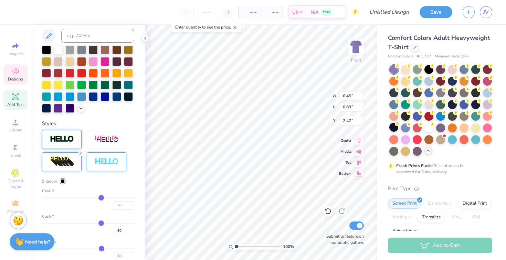
type input "29"
type input "28"
type input "27"
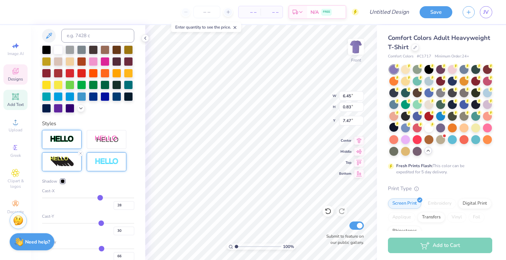
type input "27"
type input "25"
type input "24"
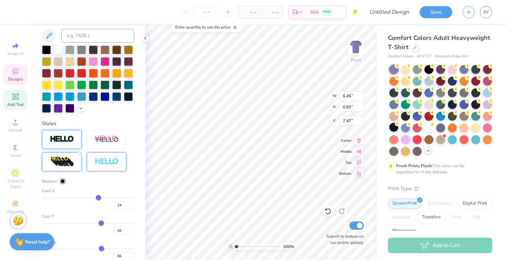
type input "22"
type input "20"
type input "18"
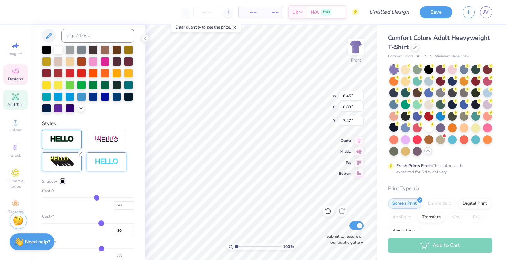
type input "18"
type input "17"
type input "15"
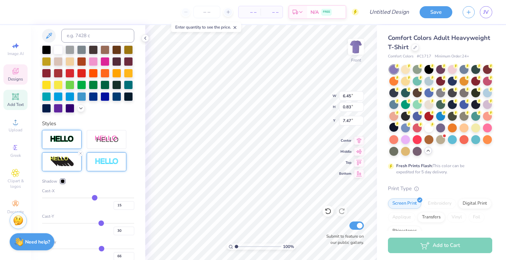
type input "13"
type input "12"
type input "11"
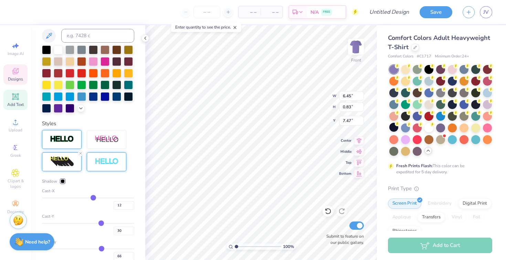
type input "11"
type input "9"
type input "8"
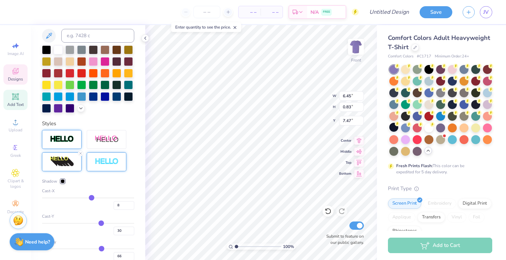
type input "7"
type input "6"
type input "5"
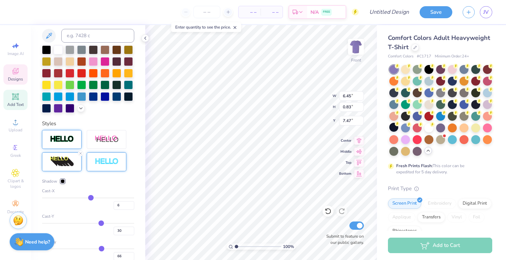
type input "5"
type input "4"
type input "3"
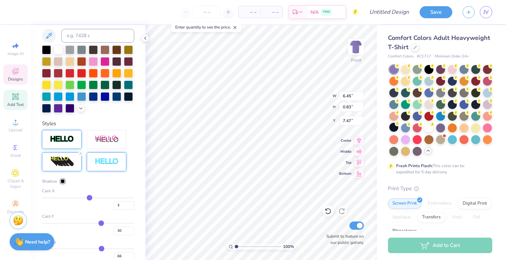
type input "2"
drag, startPoint x: 101, startPoint y: 196, endPoint x: 89, endPoint y: 196, distance: 12.1
type input "2"
click at [89, 198] on input "range" at bounding box center [88, 198] width 92 height 1
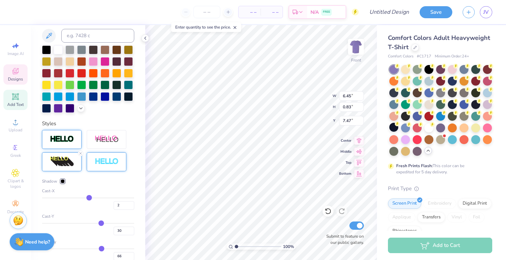
type input "5.06"
type input "3"
type input "4"
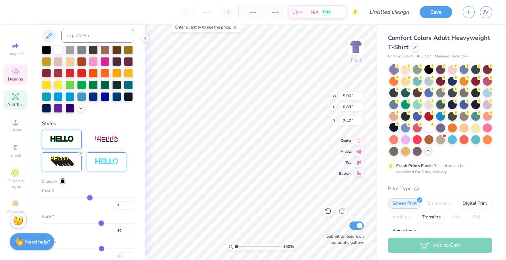
type input "5"
type input "6"
type input "7"
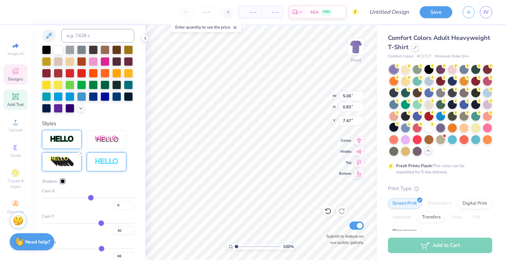
type input "7"
type input "8"
type input "9"
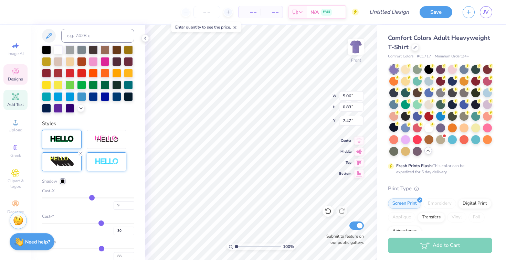
type input "10"
type input "11"
type input "12"
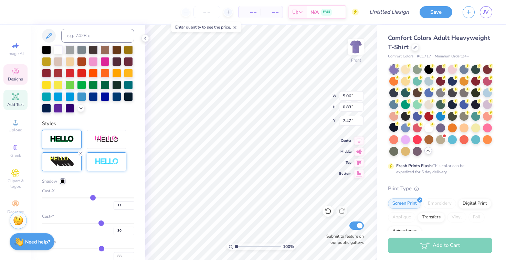
type input "12"
type input "13"
type input "14"
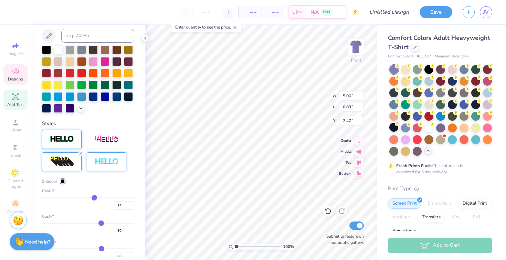
type input "15"
type input "17"
type input "18"
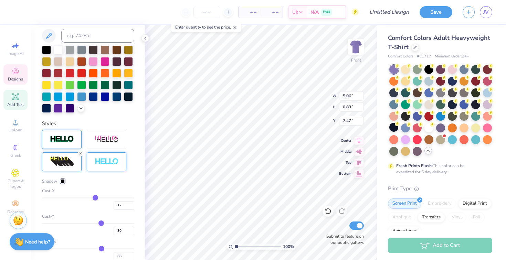
type input "18"
type input "19"
type input "20"
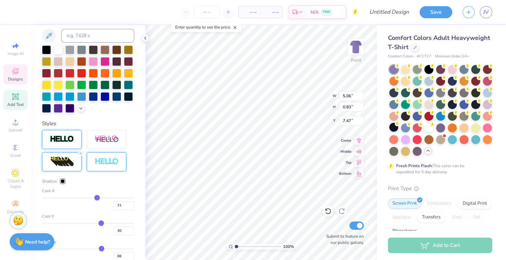
drag, startPoint x: 89, startPoint y: 198, endPoint x: 97, endPoint y: 198, distance: 8.3
click at [97, 198] on input "range" at bounding box center [88, 198] width 92 height 1
click at [93, 198] on input "range" at bounding box center [88, 198] width 92 height 1
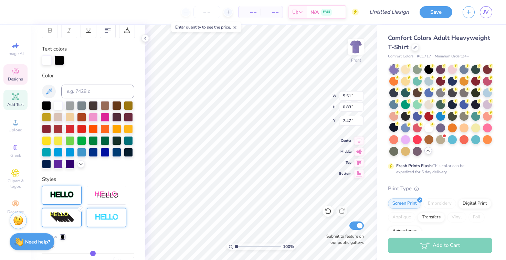
scroll to position [108, 0]
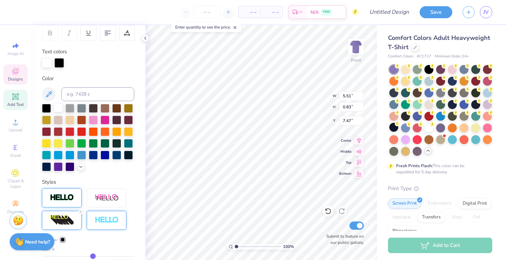
click at [57, 107] on div at bounding box center [58, 107] width 9 height 9
click at [80, 213] on icon at bounding box center [81, 212] width 4 height 4
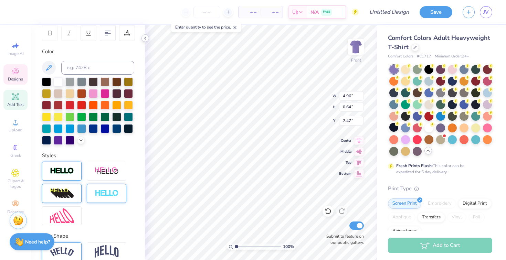
click at [145, 37] on icon at bounding box center [146, 38] width 6 height 6
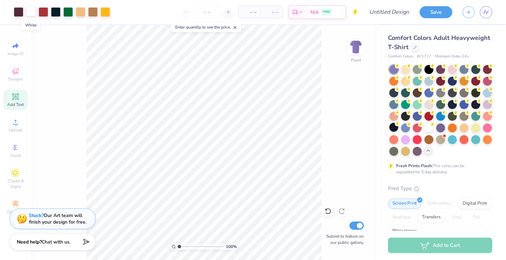
click at [30, 15] on div at bounding box center [31, 12] width 10 height 10
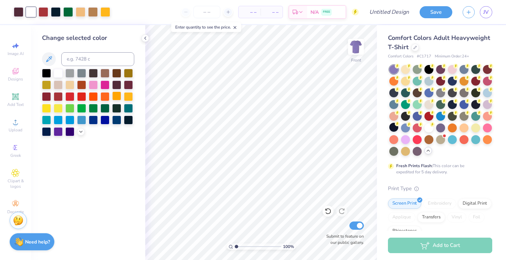
click at [118, 99] on div at bounding box center [116, 96] width 9 height 9
click at [60, 75] on div at bounding box center [58, 72] width 9 height 9
click at [118, 93] on div at bounding box center [116, 96] width 9 height 9
click at [127, 95] on div at bounding box center [128, 96] width 9 height 9
click at [117, 97] on div at bounding box center [116, 96] width 9 height 9
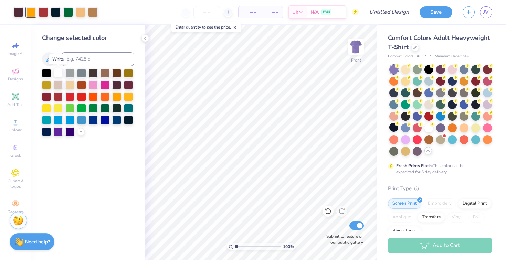
click at [59, 75] on div at bounding box center [58, 72] width 9 height 9
click at [90, 164] on div "Change selected color" at bounding box center [88, 142] width 114 height 235
click at [146, 38] on icon at bounding box center [146, 38] width 6 height 6
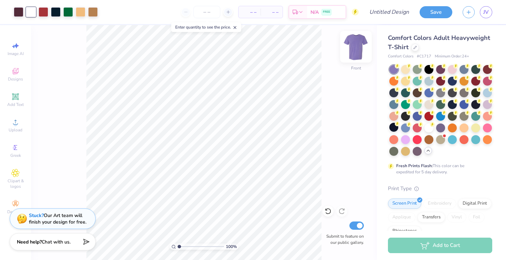
click at [357, 47] on img at bounding box center [356, 47] width 28 height 28
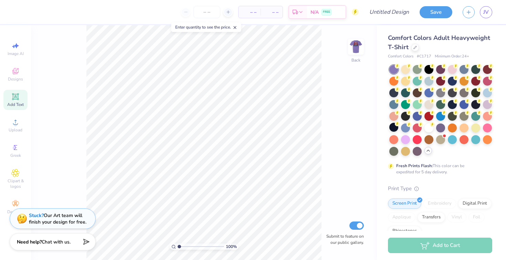
click at [16, 101] on div "Add Text" at bounding box center [15, 100] width 24 height 20
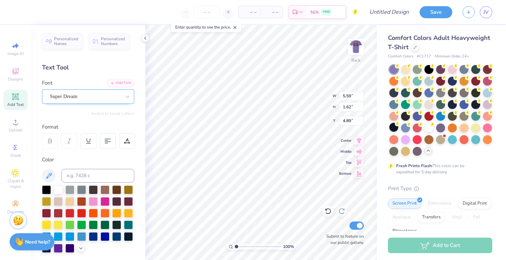
click at [86, 100] on div "Super Dream" at bounding box center [85, 96] width 72 height 11
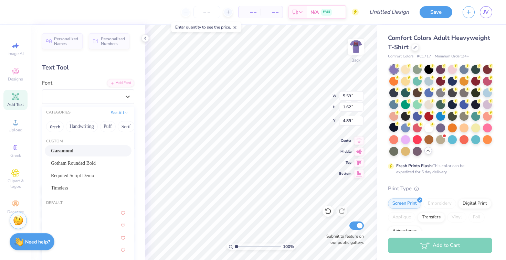
click at [65, 155] on div "Garamond" at bounding box center [88, 150] width 87 height 11
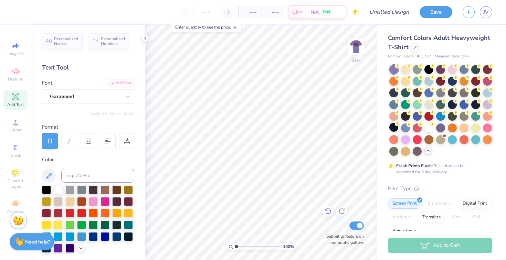
click at [327, 210] on icon at bounding box center [328, 211] width 7 height 7
click at [328, 213] on icon at bounding box center [328, 211] width 7 height 7
click at [327, 212] on icon at bounding box center [328, 211] width 7 height 7
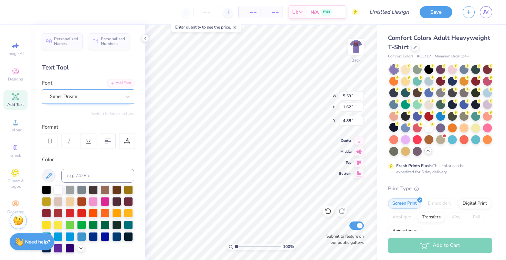
click at [115, 96] on div "Super Dream" at bounding box center [85, 96] width 72 height 11
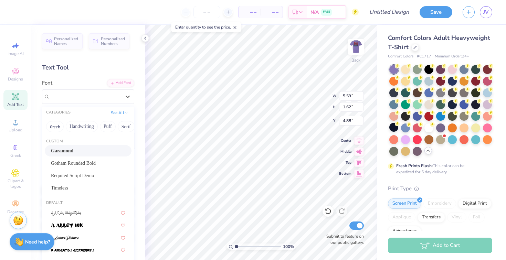
click at [80, 153] on div "Garamond" at bounding box center [88, 150] width 74 height 7
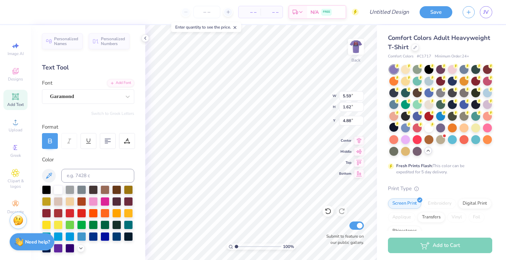
scroll to position [0, 1]
click at [118, 111] on button "Switch to Greek Letters" at bounding box center [112, 114] width 43 height 6
click at [123, 115] on button "Switch to Normal Letters" at bounding box center [111, 114] width 46 height 6
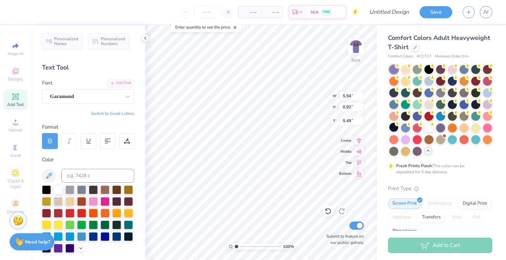
click at [121, 112] on button "Switch to Greek Letters" at bounding box center [112, 114] width 43 height 6
click at [121, 112] on button "Switch to Normal Letters" at bounding box center [111, 114] width 46 height 6
click at [122, 114] on button "Switch to Greek Letters" at bounding box center [112, 114] width 43 height 6
click at [122, 114] on button "Switch to Normal Letters" at bounding box center [111, 114] width 46 height 6
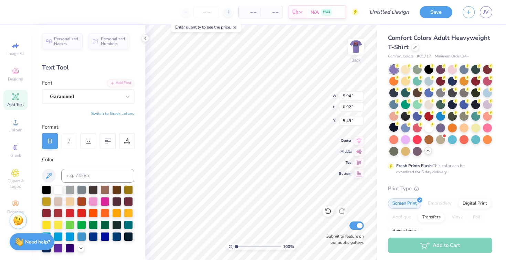
scroll to position [0, 0]
paste textarea "SFE"
click at [128, 113] on button "Switch to Greek Letters" at bounding box center [112, 114] width 43 height 6
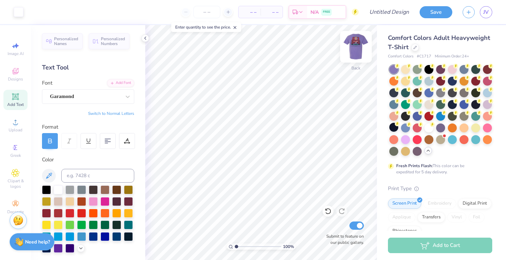
click at [358, 47] on img at bounding box center [356, 47] width 28 height 28
click at [144, 40] on icon at bounding box center [146, 38] width 6 height 6
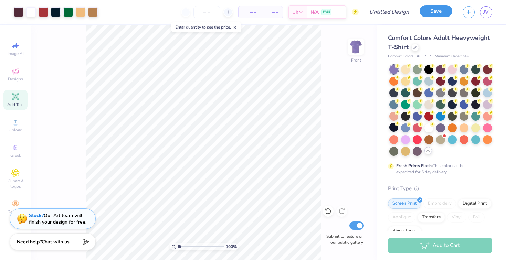
click at [443, 12] on button "Save" at bounding box center [436, 11] width 33 height 12
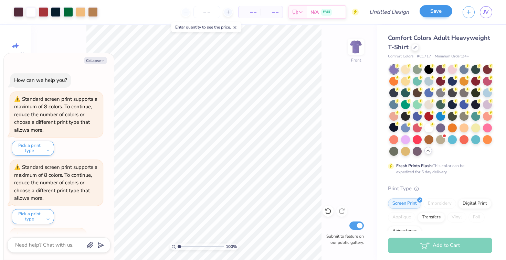
scroll to position [14, 0]
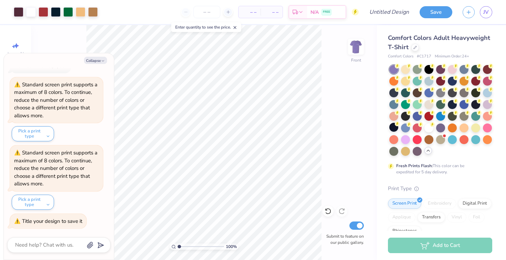
click at [68, 241] on textarea at bounding box center [49, 245] width 70 height 9
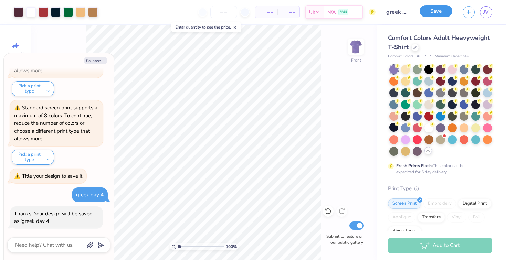
click at [438, 11] on button "Save" at bounding box center [436, 11] width 33 height 12
click at [91, 62] on button "Collapse" at bounding box center [95, 60] width 23 height 7
